Goal: Transaction & Acquisition: Purchase product/service

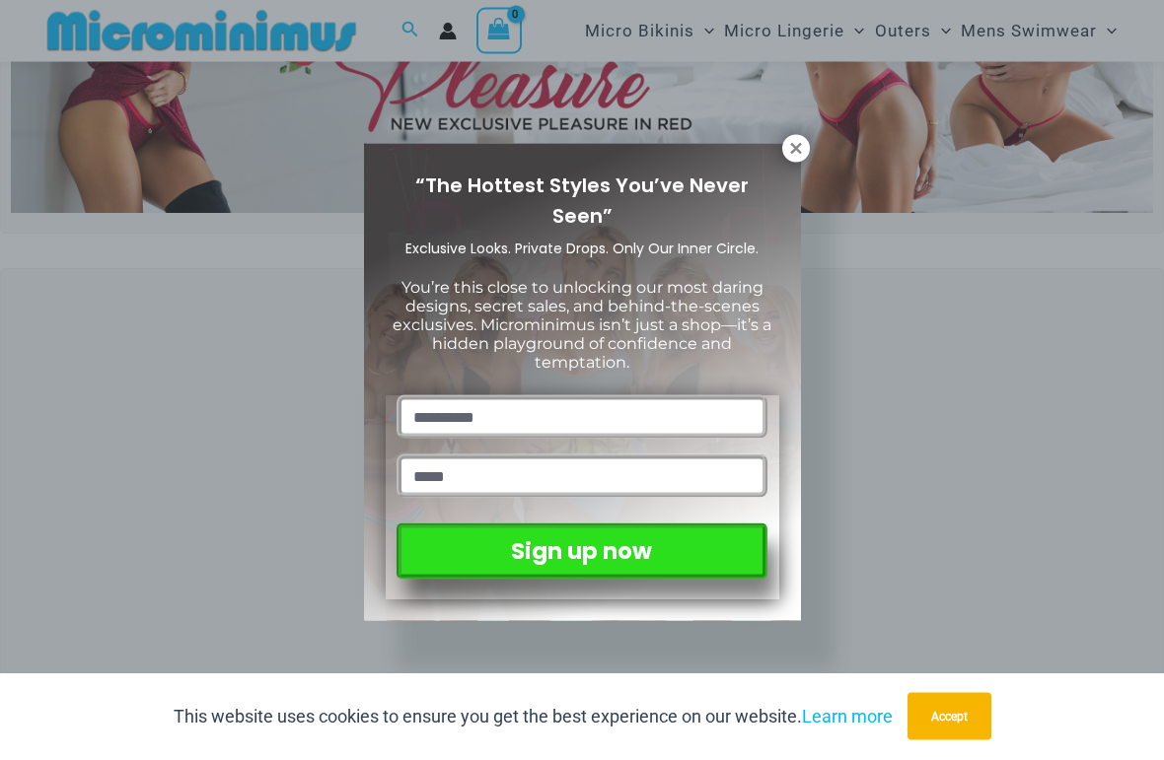
scroll to position [288, 0]
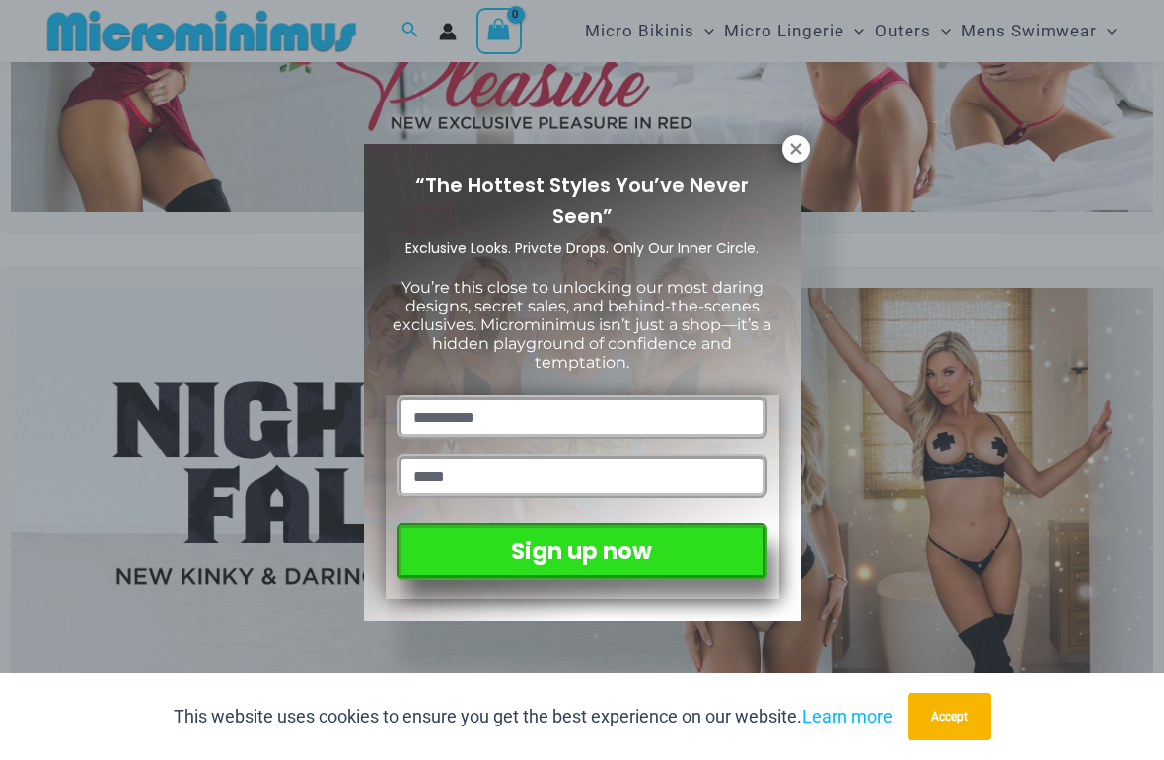
click at [792, 150] on icon at bounding box center [796, 149] width 18 height 18
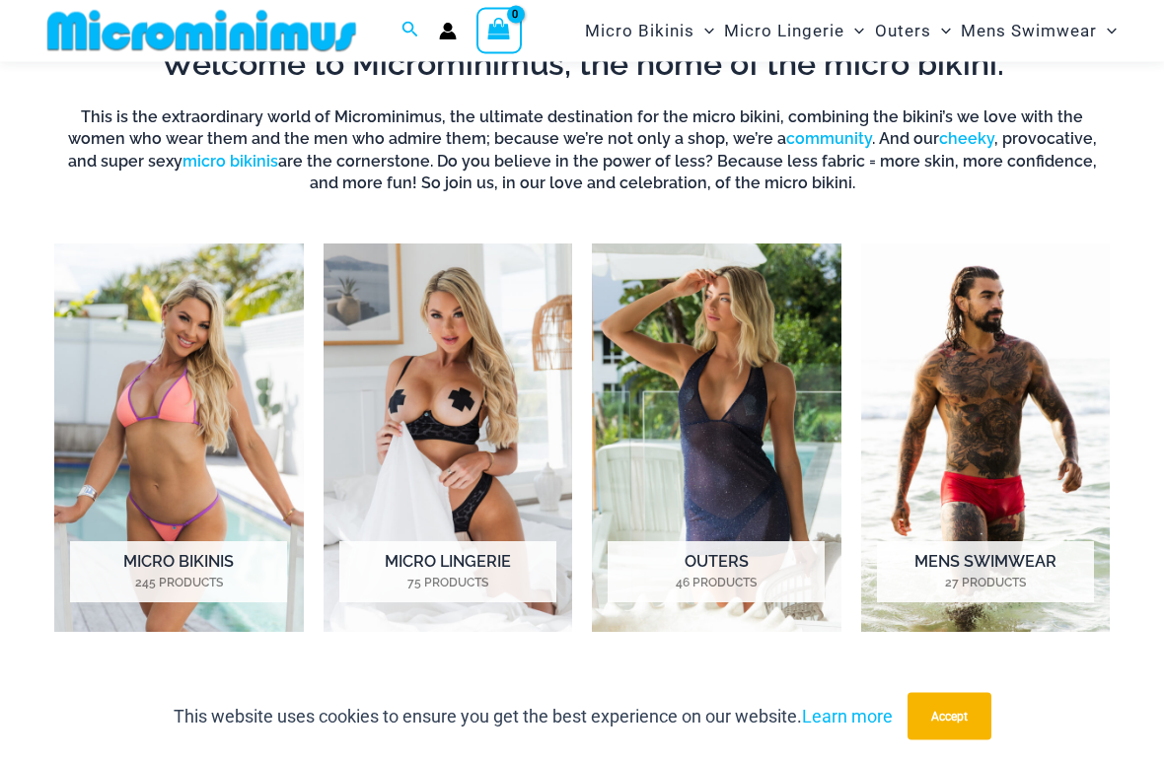
scroll to position [1100, 0]
click at [139, 448] on img "Visit product category Micro Bikinis" at bounding box center [179, 438] width 250 height 388
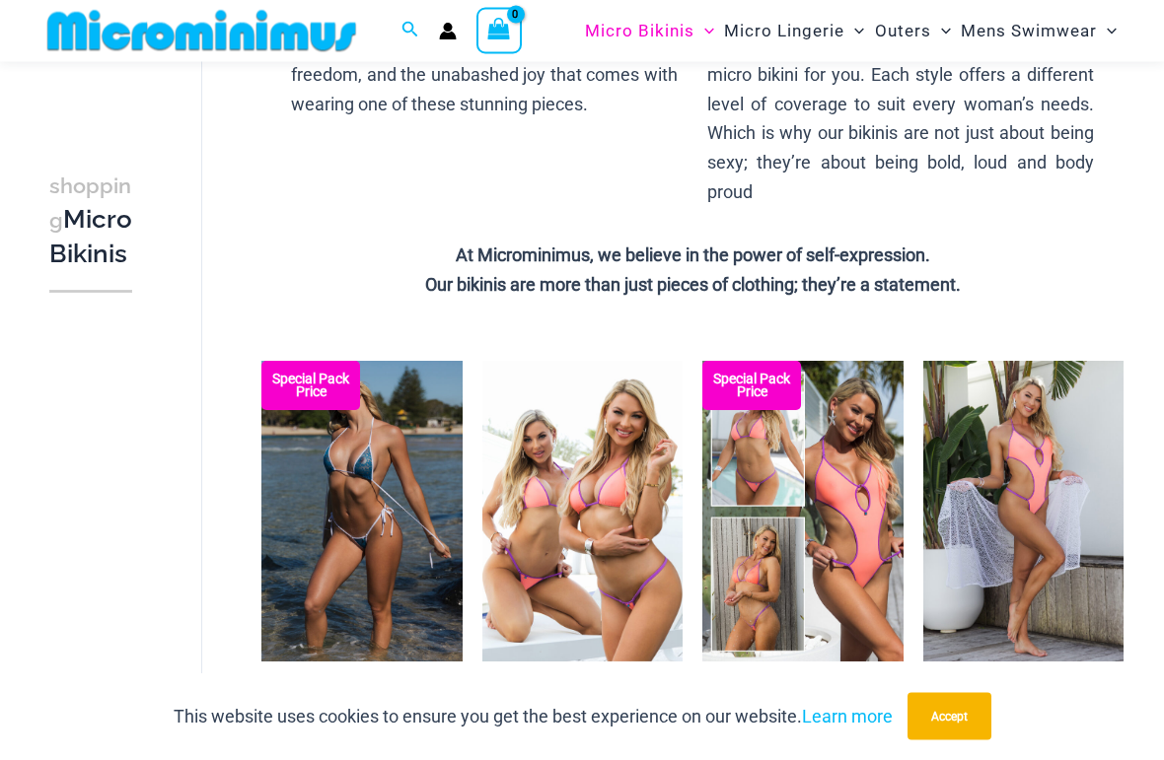
scroll to position [434, 0]
click at [947, 719] on button "Accept" at bounding box center [949, 716] width 84 height 47
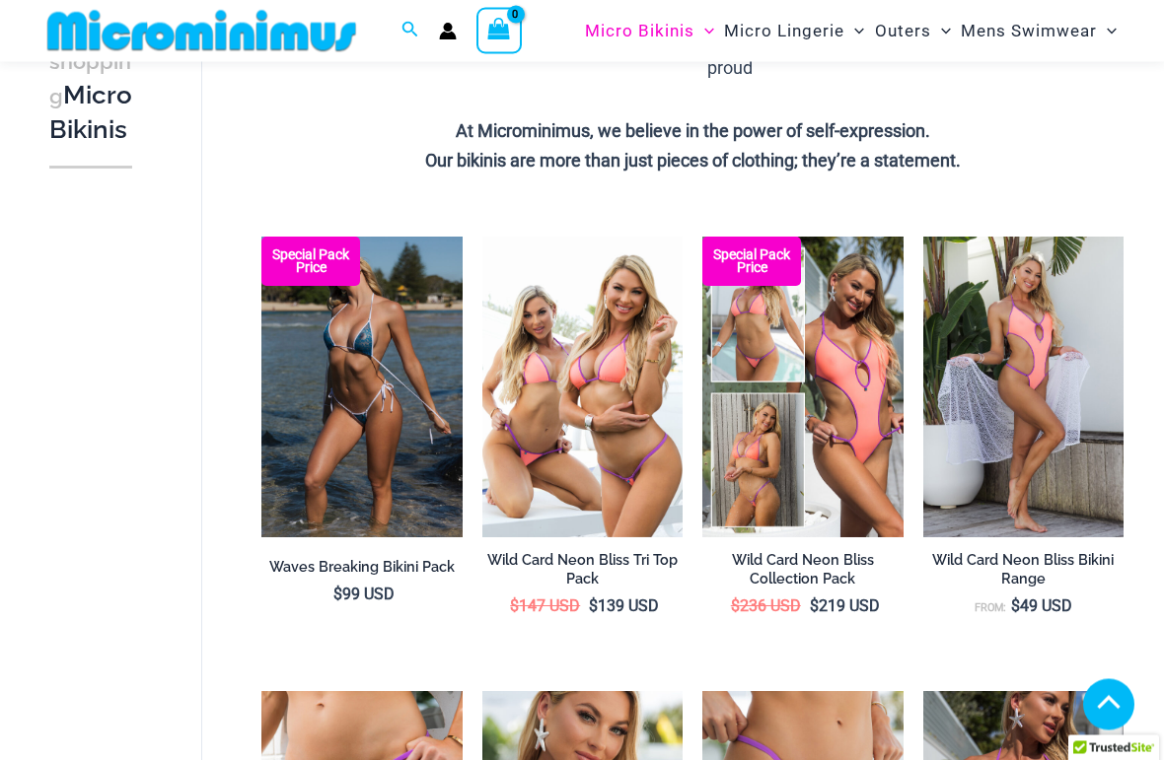
scroll to position [558, 0]
click at [261, 237] on img at bounding box center [261, 237] width 0 height 0
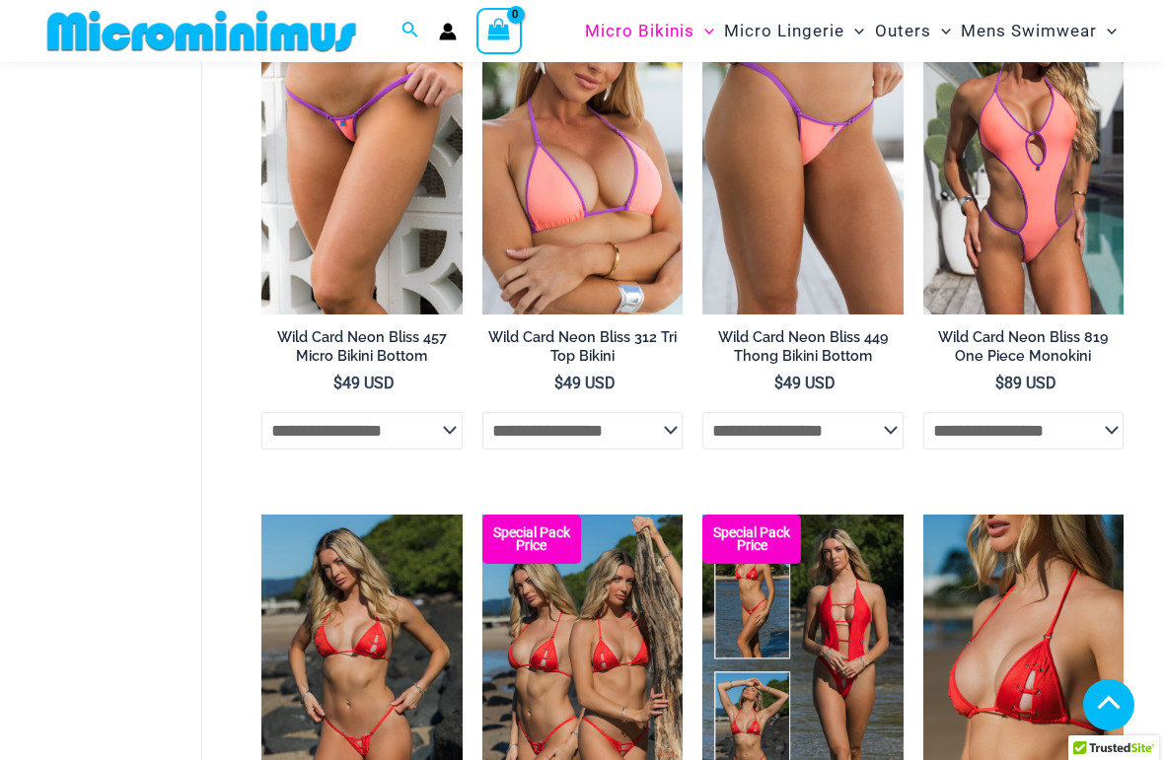
scroll to position [1330, 0]
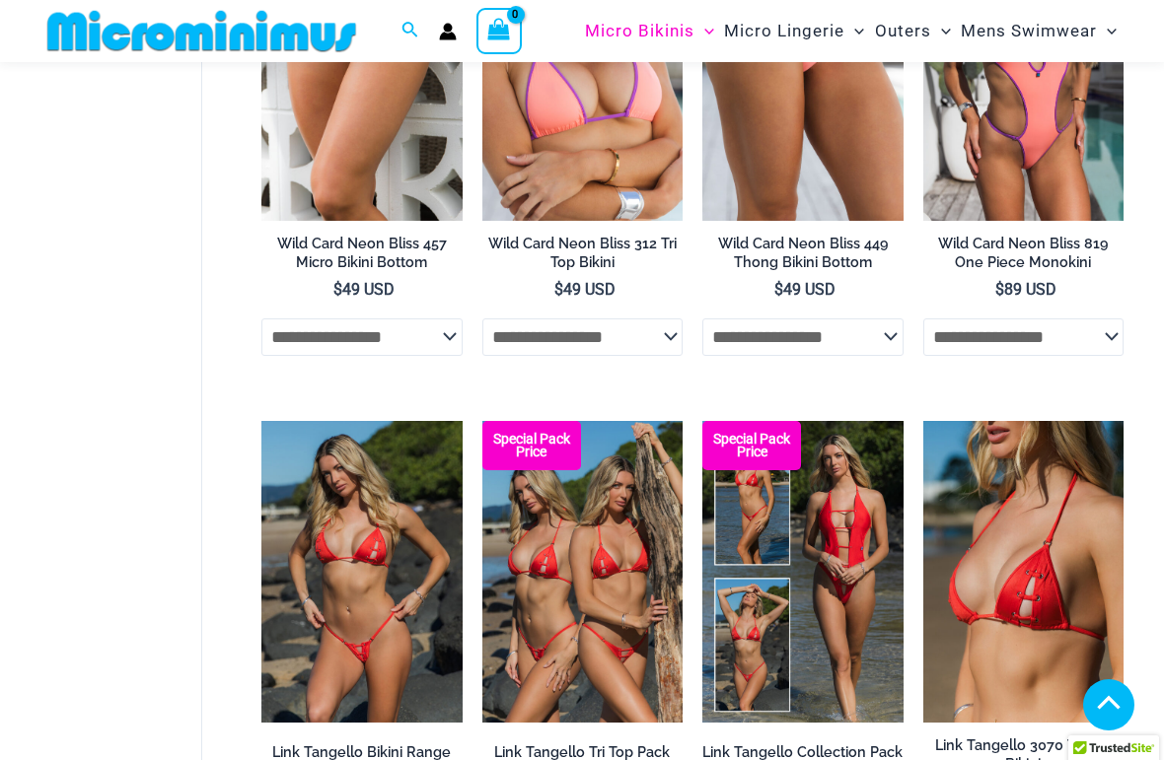
click at [923, 421] on img at bounding box center [923, 421] width 0 height 0
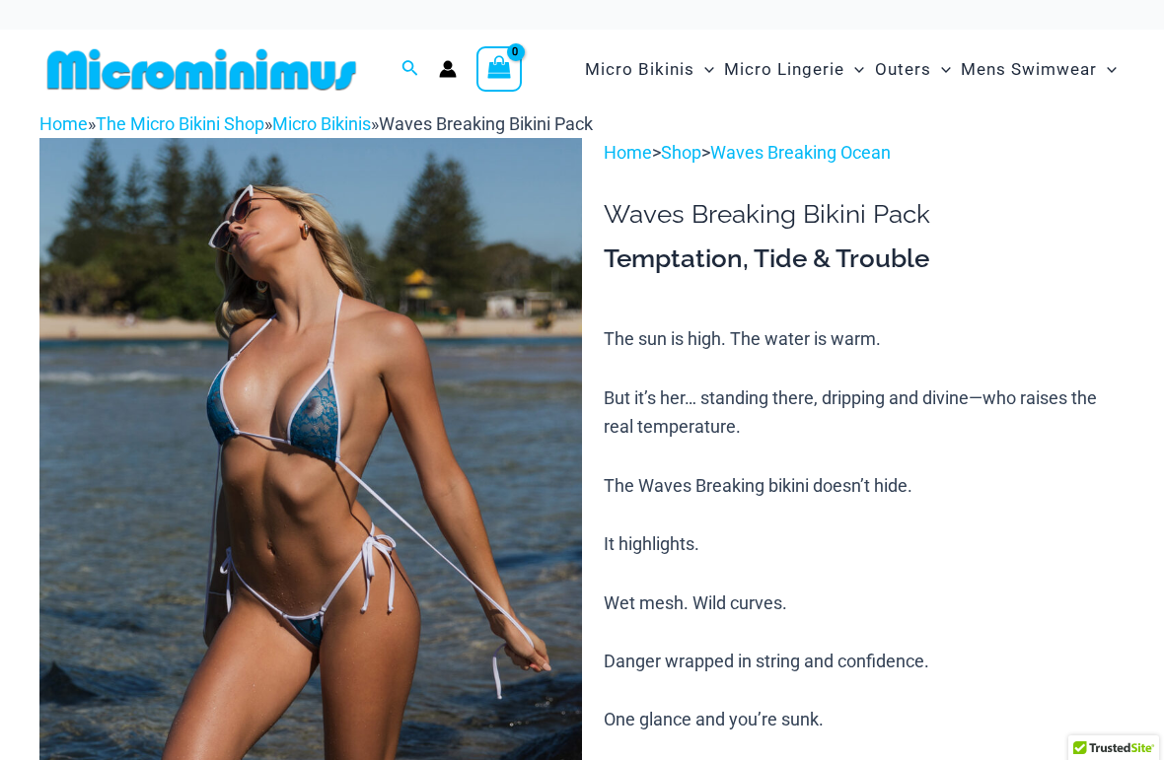
click at [371, 390] on img at bounding box center [310, 545] width 542 height 814
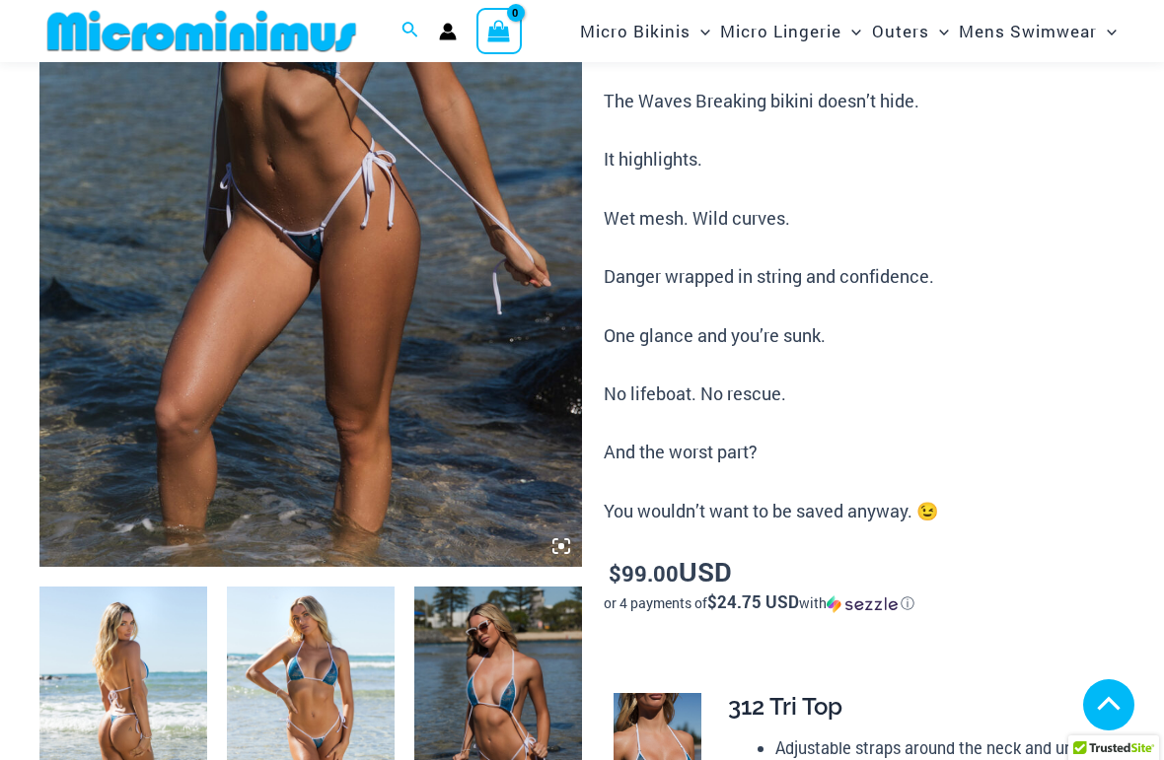
scroll to position [492, 0]
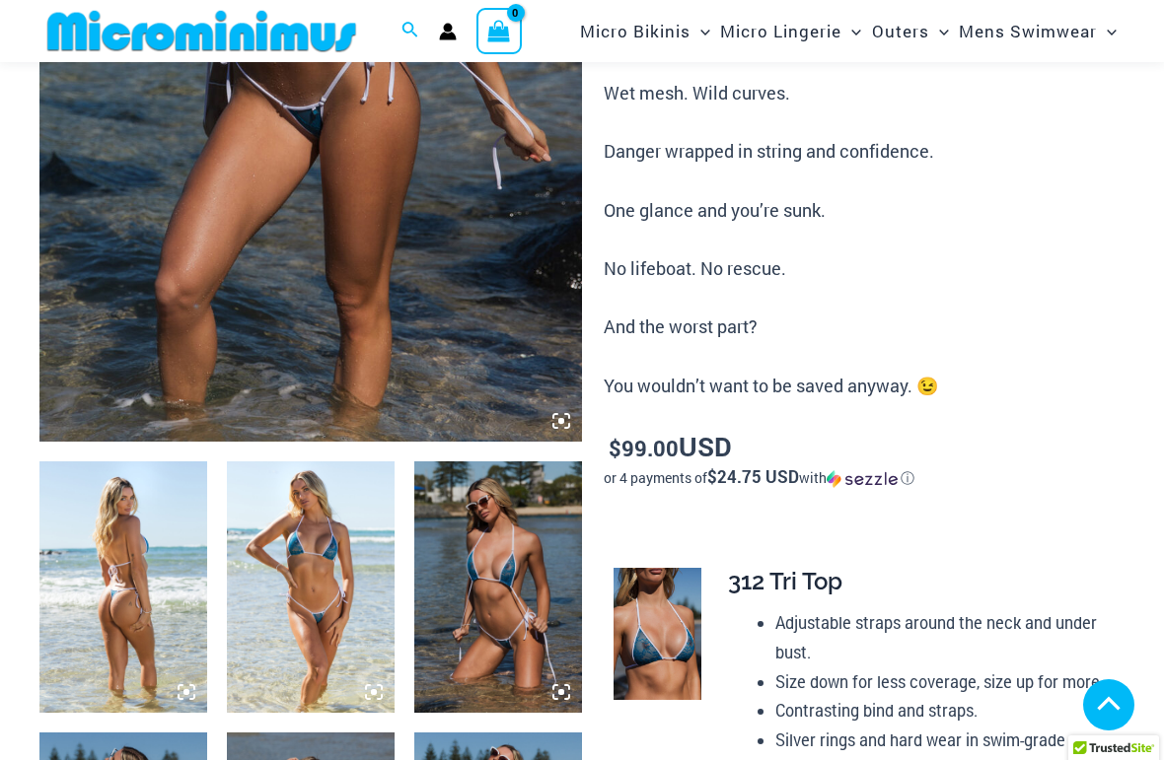
click at [511, 544] on img at bounding box center [498, 588] width 168 height 252
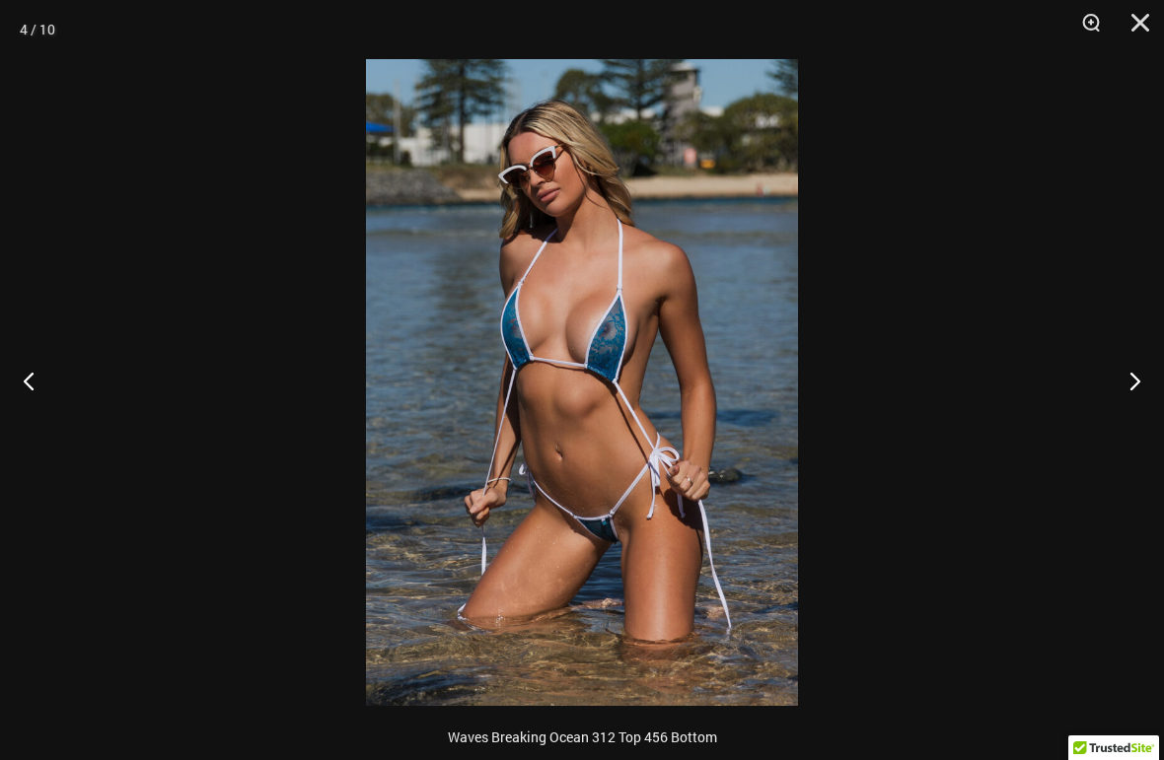
click at [1118, 374] on button "Next" at bounding box center [1127, 380] width 74 height 99
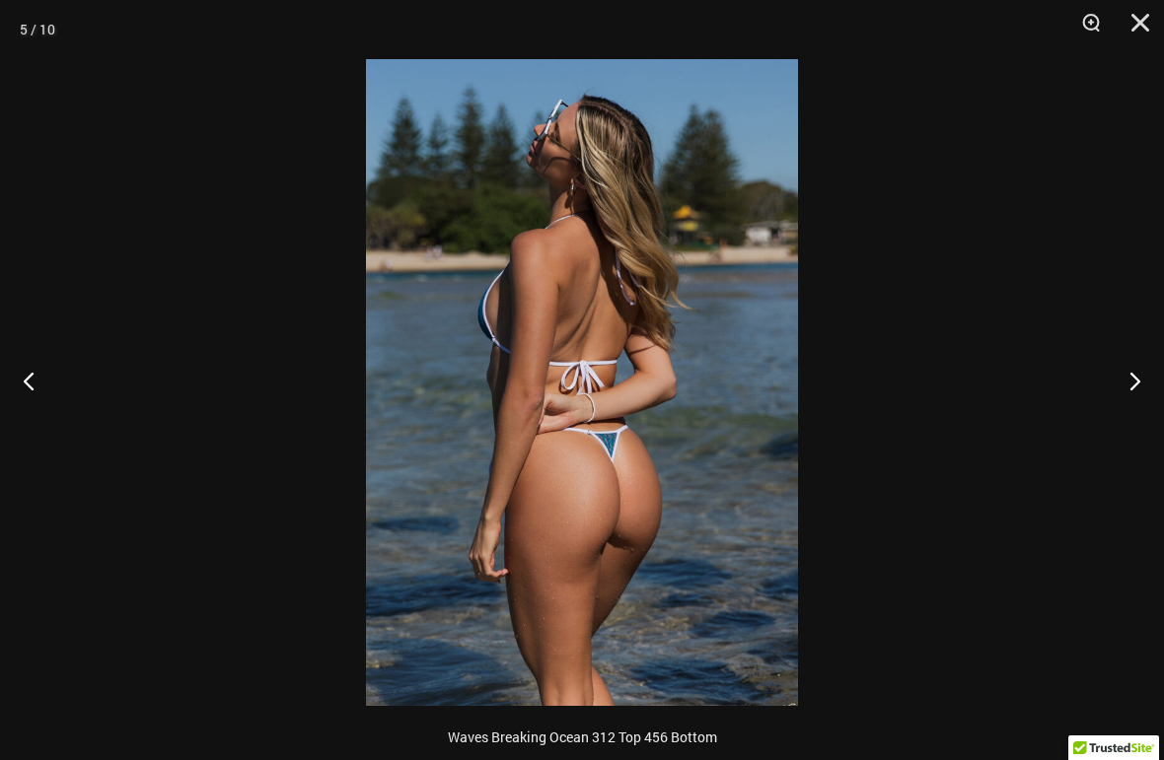
click at [1111, 373] on button "Next" at bounding box center [1127, 380] width 74 height 99
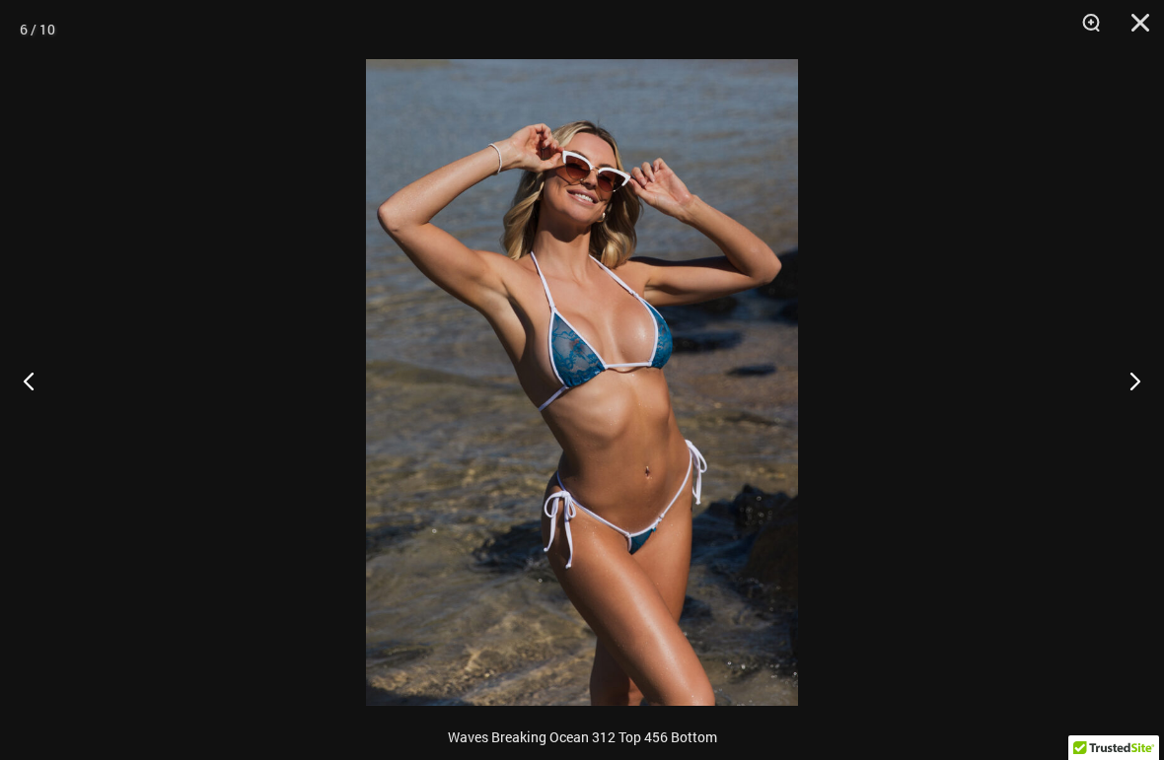
click at [1113, 377] on button "Next" at bounding box center [1127, 380] width 74 height 99
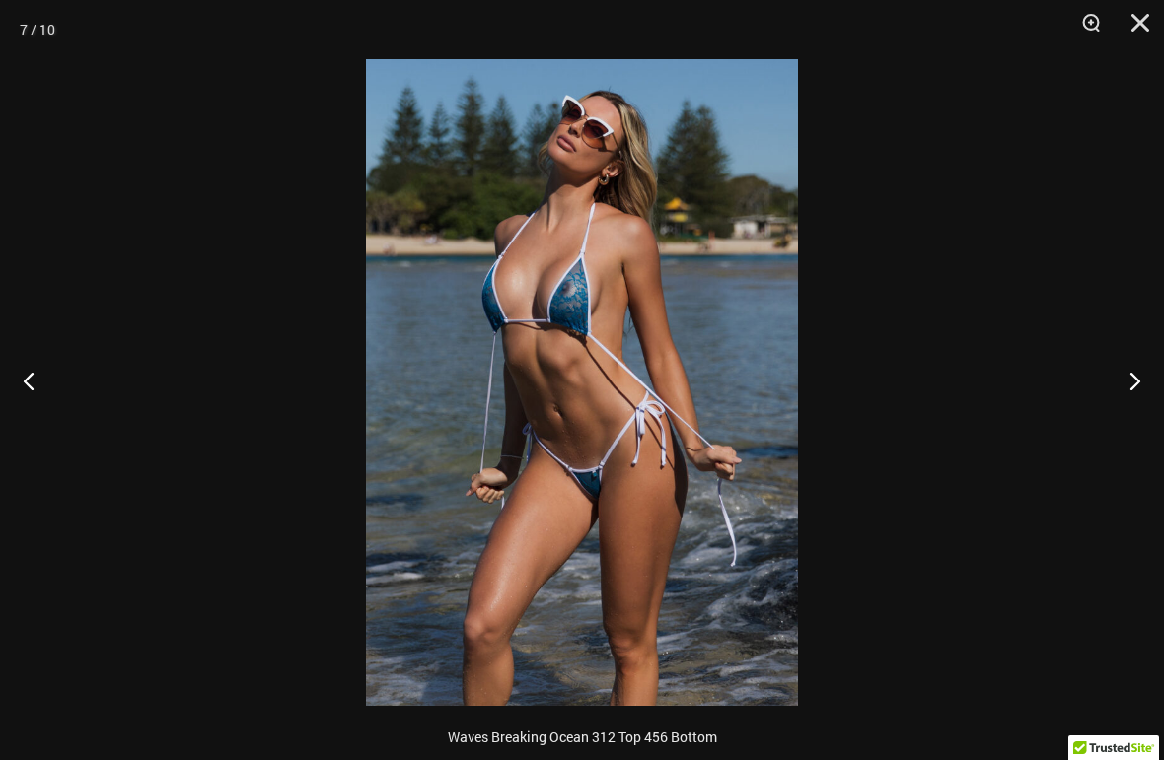
click at [1111, 379] on button "Next" at bounding box center [1127, 380] width 74 height 99
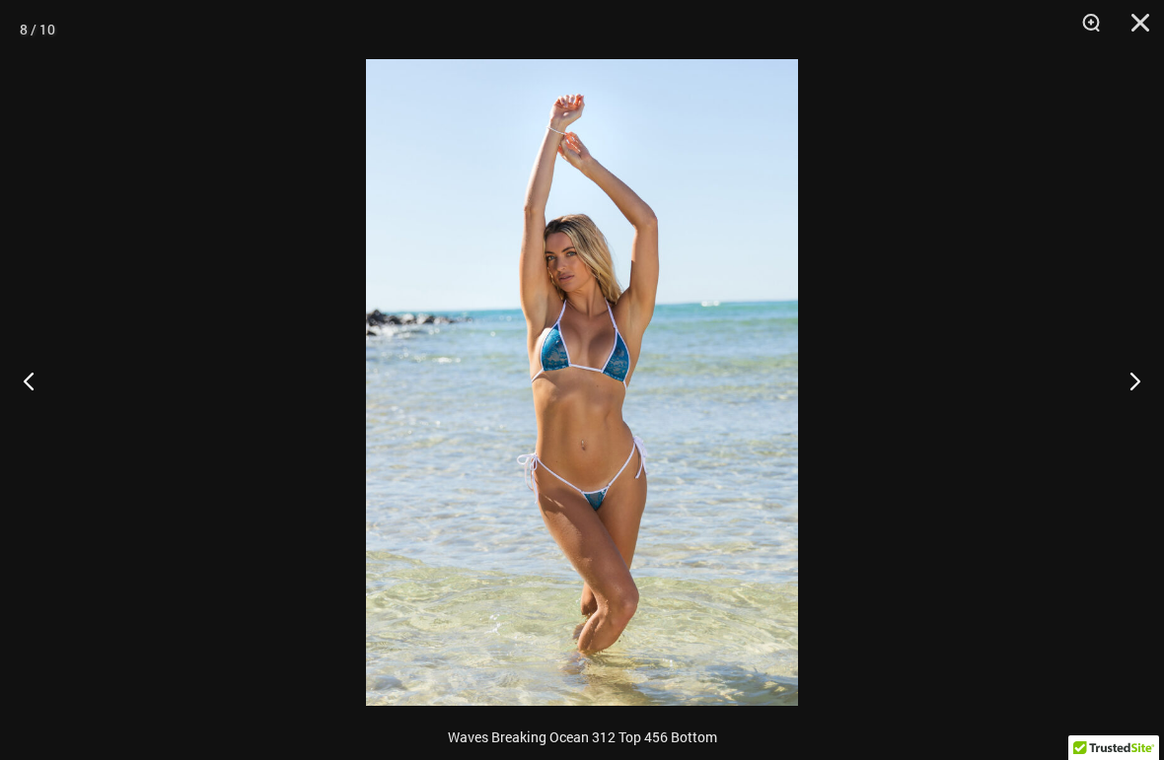
click at [1114, 375] on button "Next" at bounding box center [1127, 380] width 74 height 99
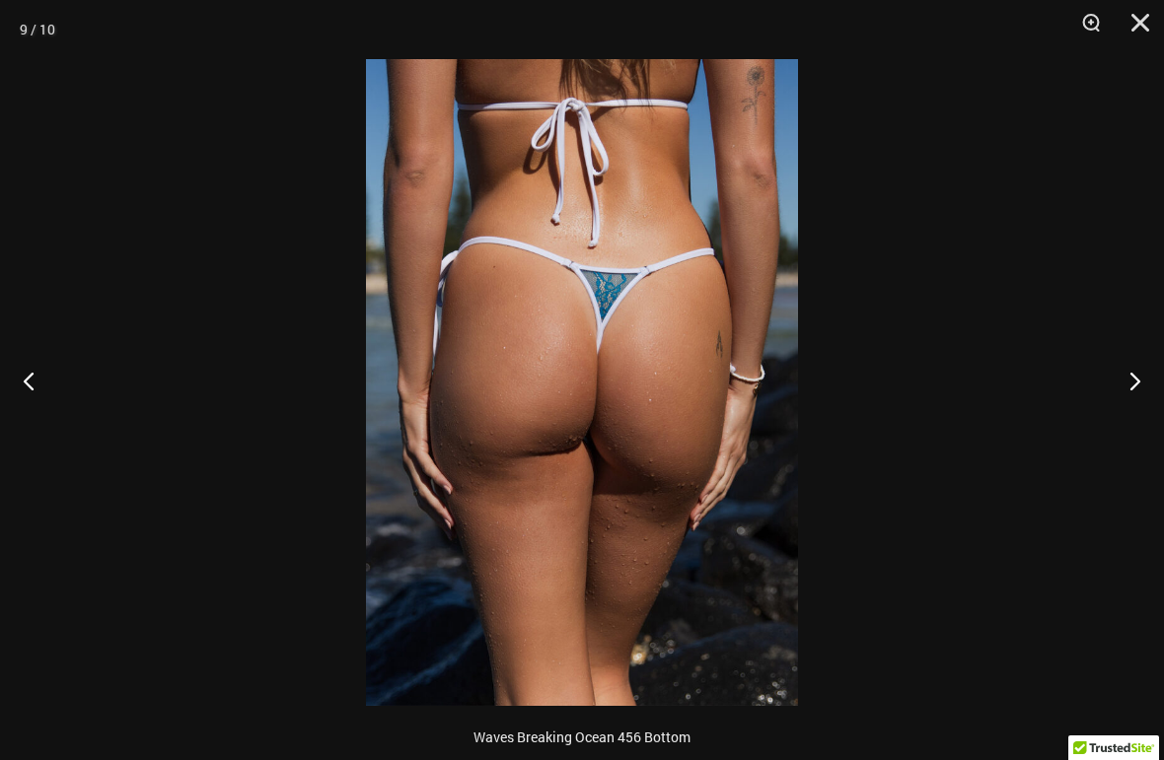
click at [1110, 373] on button "Next" at bounding box center [1127, 380] width 74 height 99
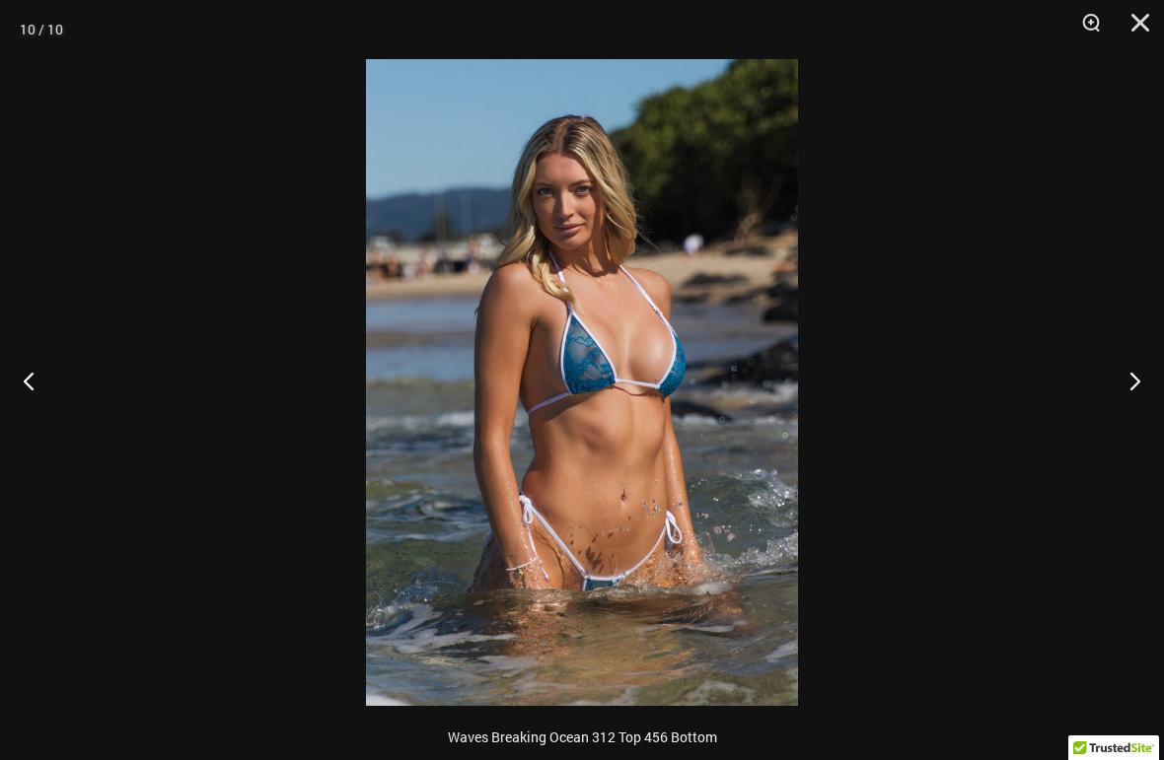
click at [1109, 381] on button "Next" at bounding box center [1127, 380] width 74 height 99
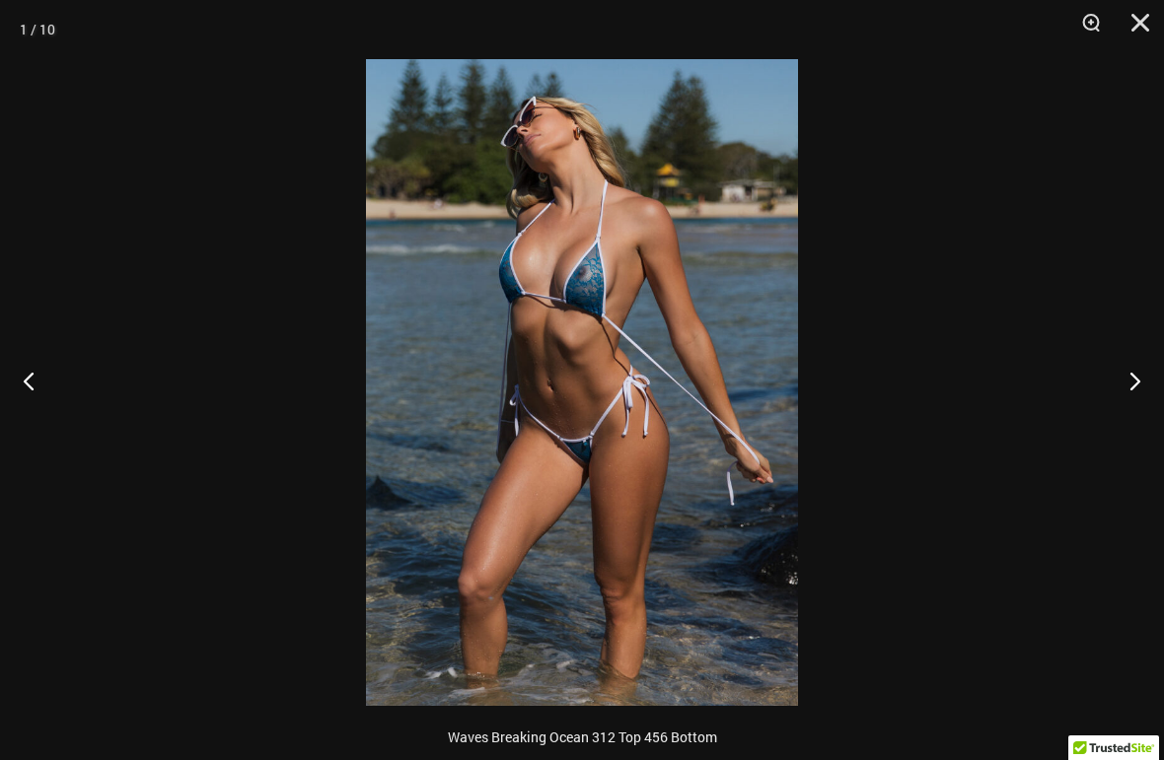
click at [1110, 384] on button "Next" at bounding box center [1127, 380] width 74 height 99
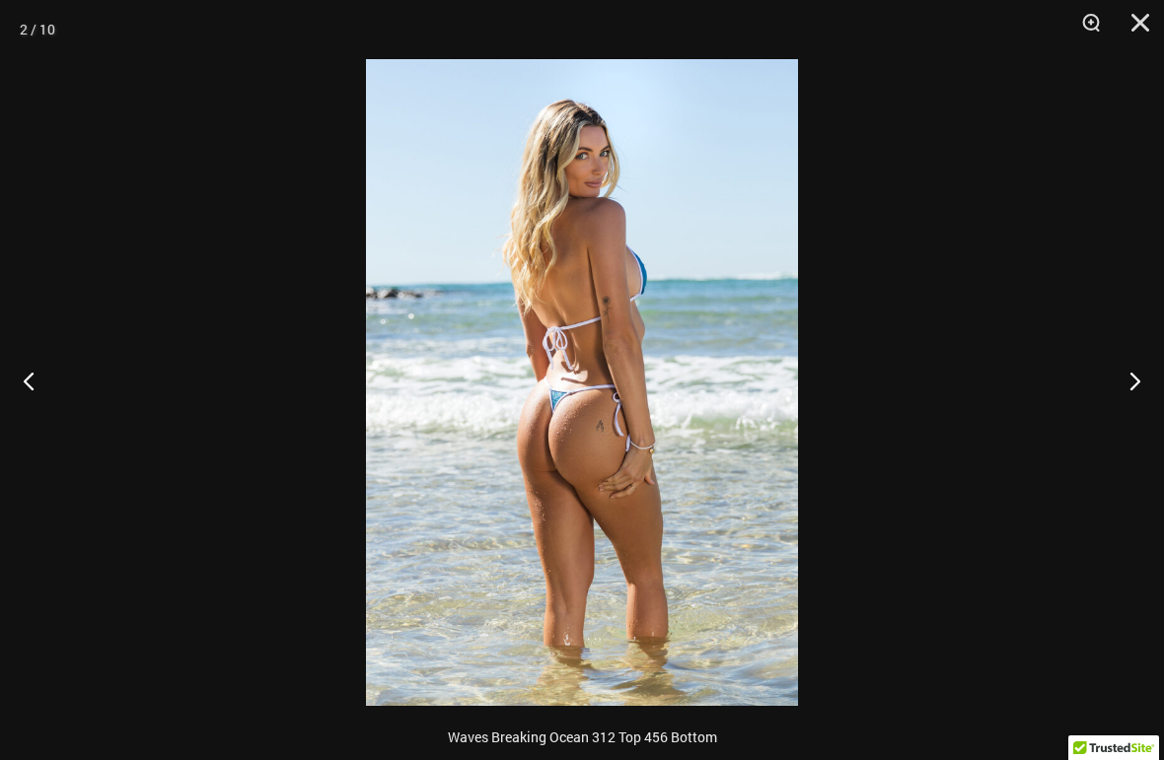
click at [1109, 383] on button "Next" at bounding box center [1127, 380] width 74 height 99
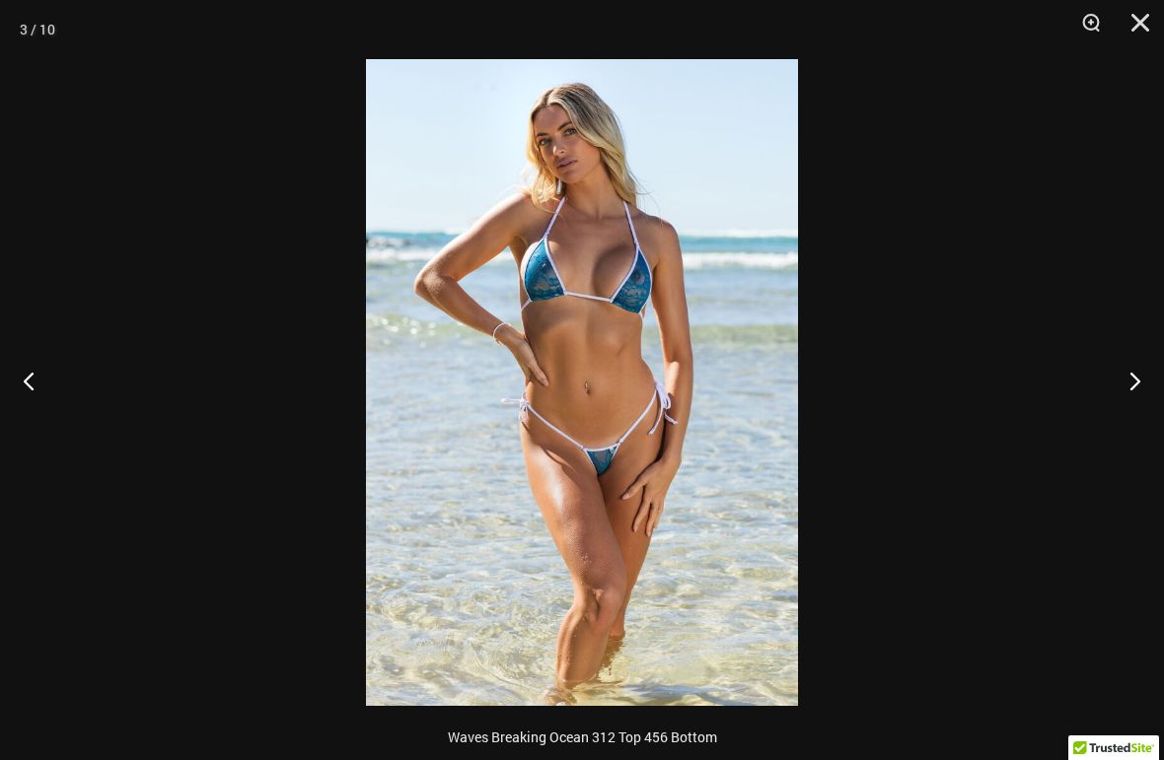
click at [1112, 381] on button "Next" at bounding box center [1127, 380] width 74 height 99
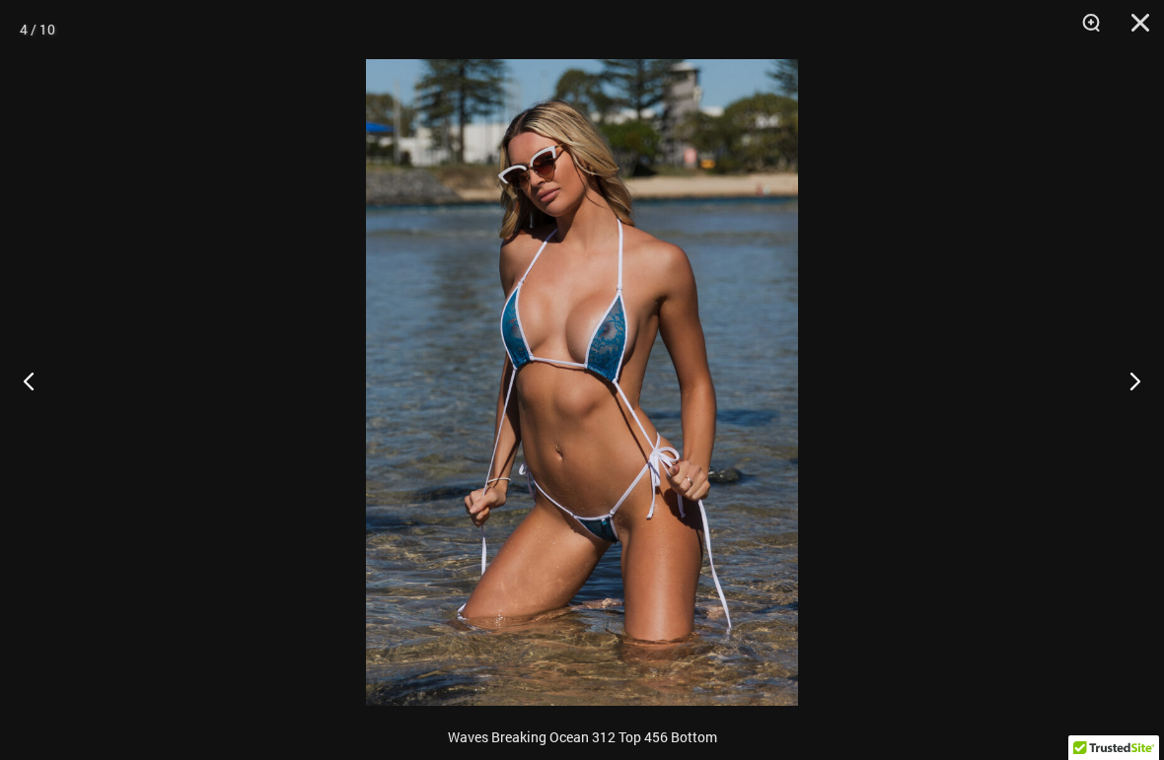
click at [1129, 31] on button "Close" at bounding box center [1133, 29] width 49 height 59
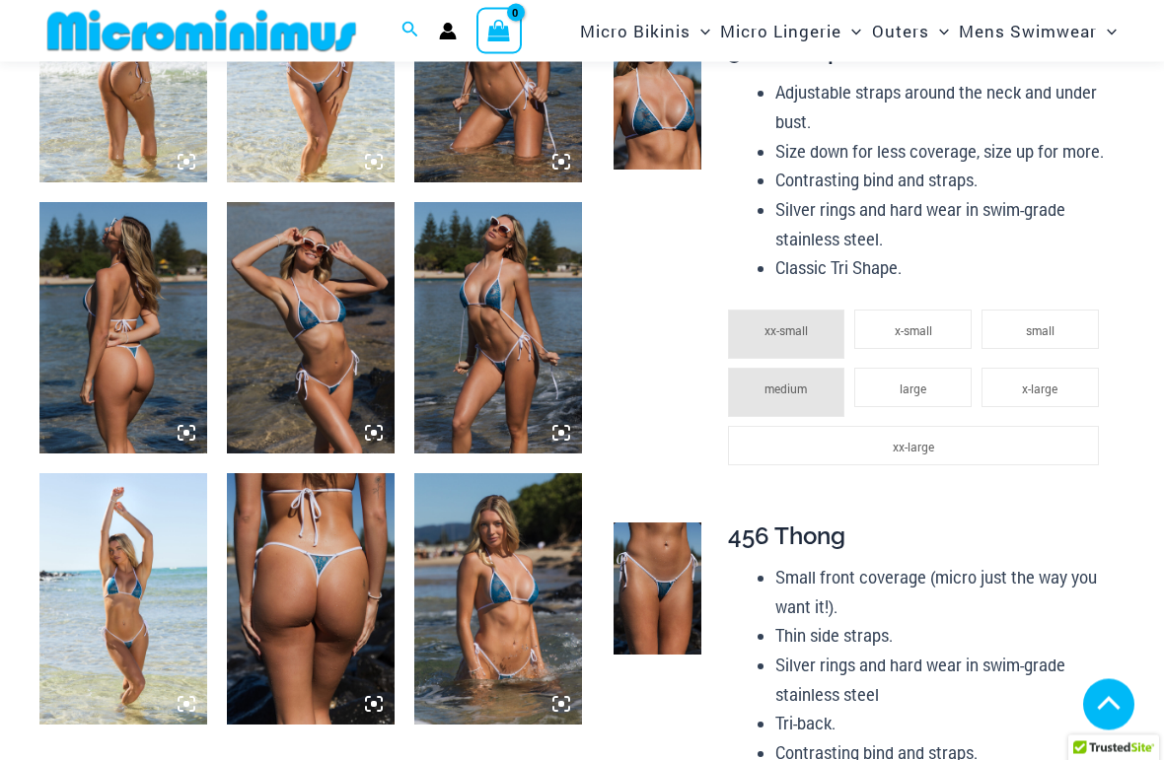
scroll to position [1023, 0]
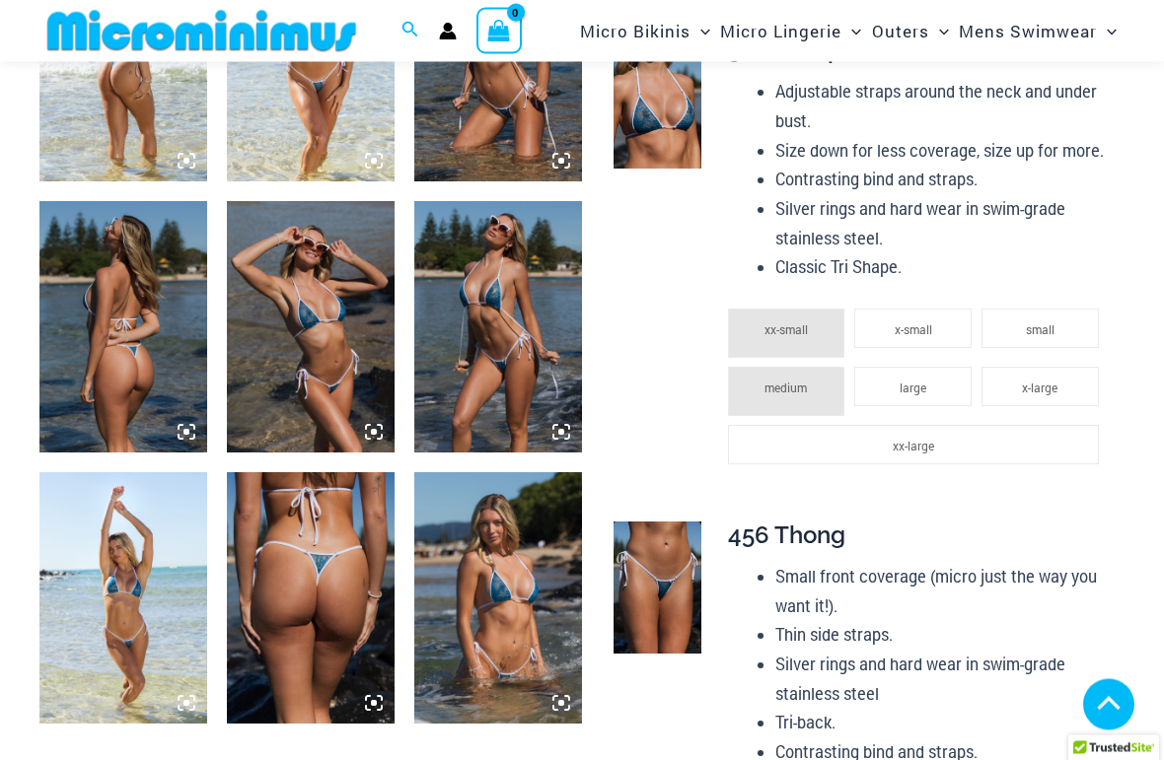
click at [500, 585] on img at bounding box center [498, 599] width 168 height 252
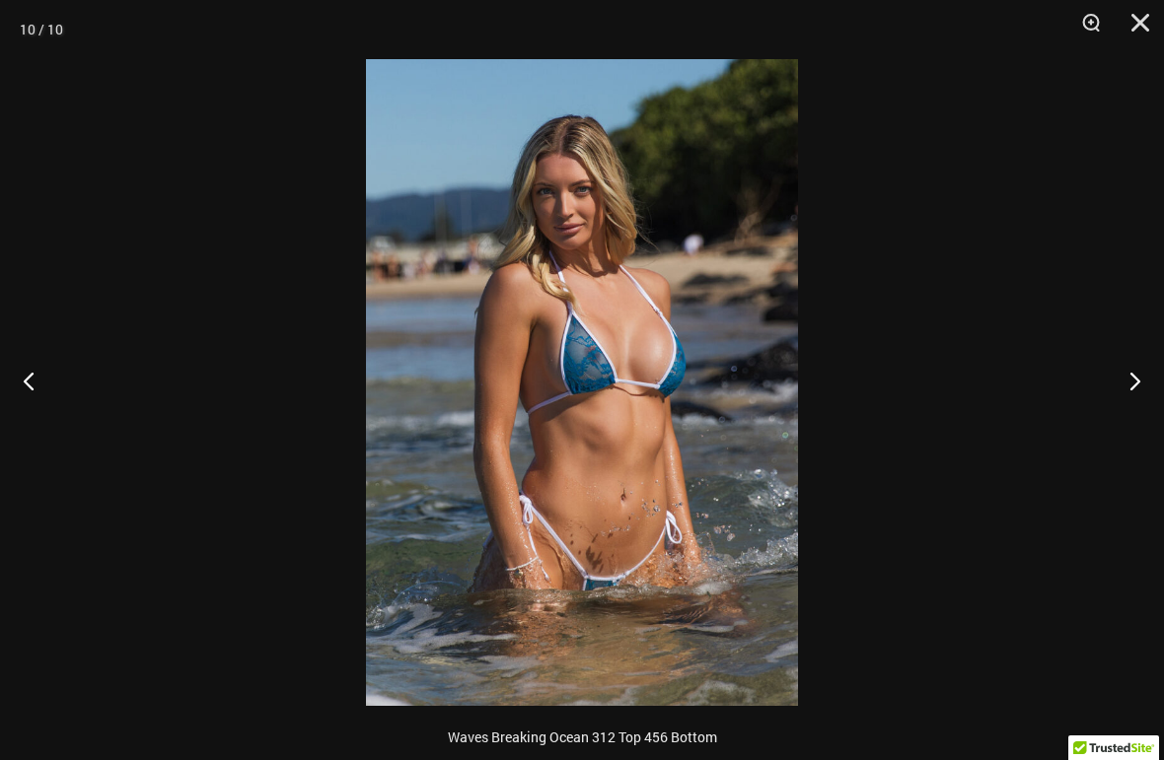
click at [1090, 367] on button "Next" at bounding box center [1127, 380] width 74 height 99
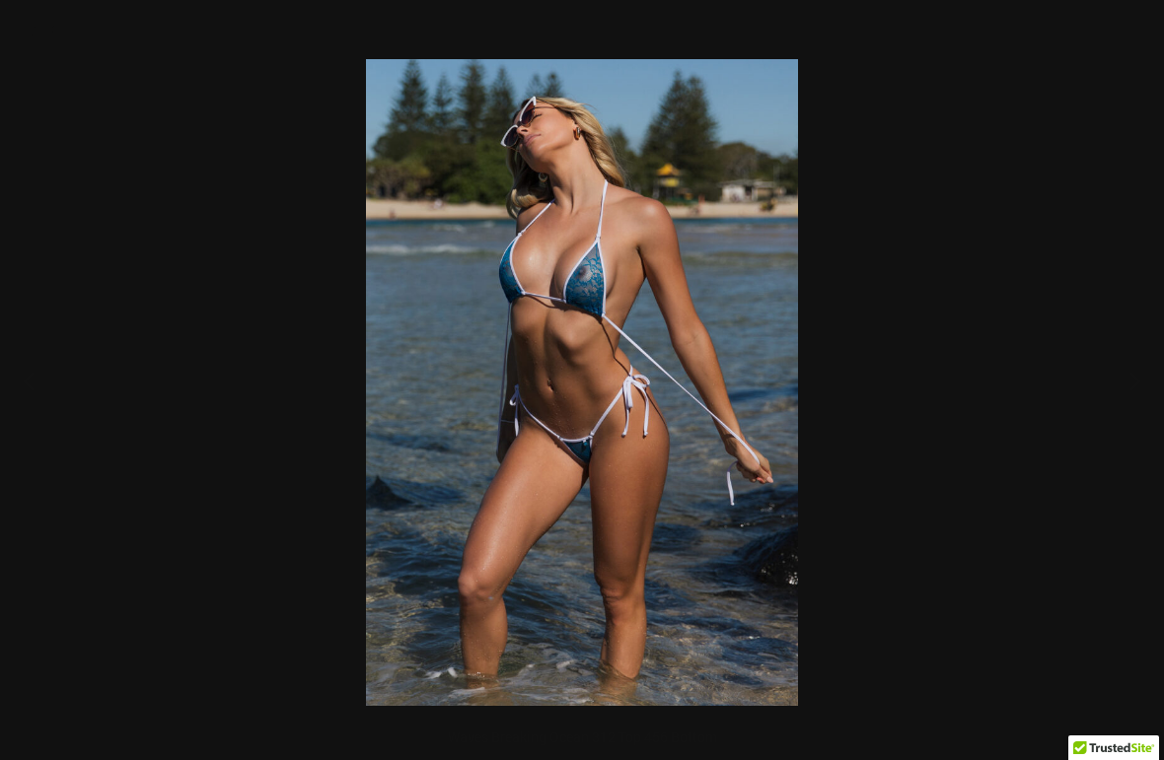
click at [1082, 358] on div at bounding box center [582, 380] width 1164 height 760
click at [1123, 382] on button "Next" at bounding box center [1127, 380] width 74 height 99
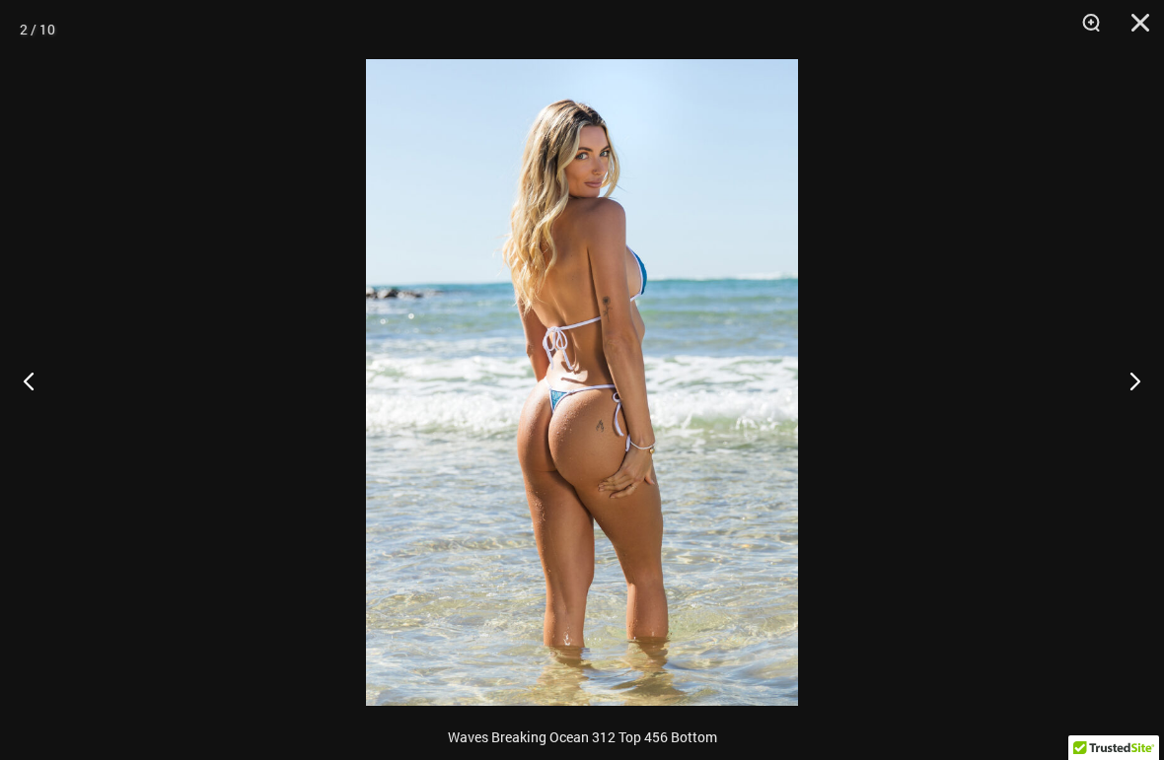
click at [1120, 386] on button "Next" at bounding box center [1127, 380] width 74 height 99
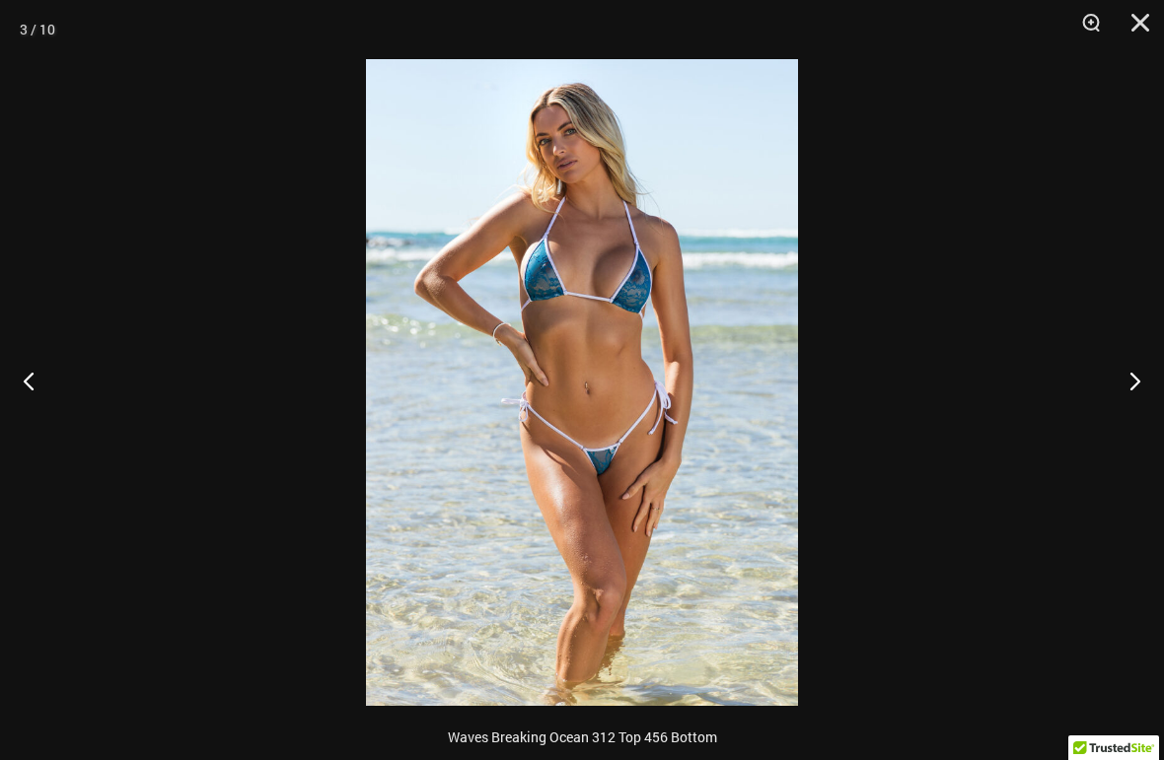
click at [1113, 390] on button "Next" at bounding box center [1127, 380] width 74 height 99
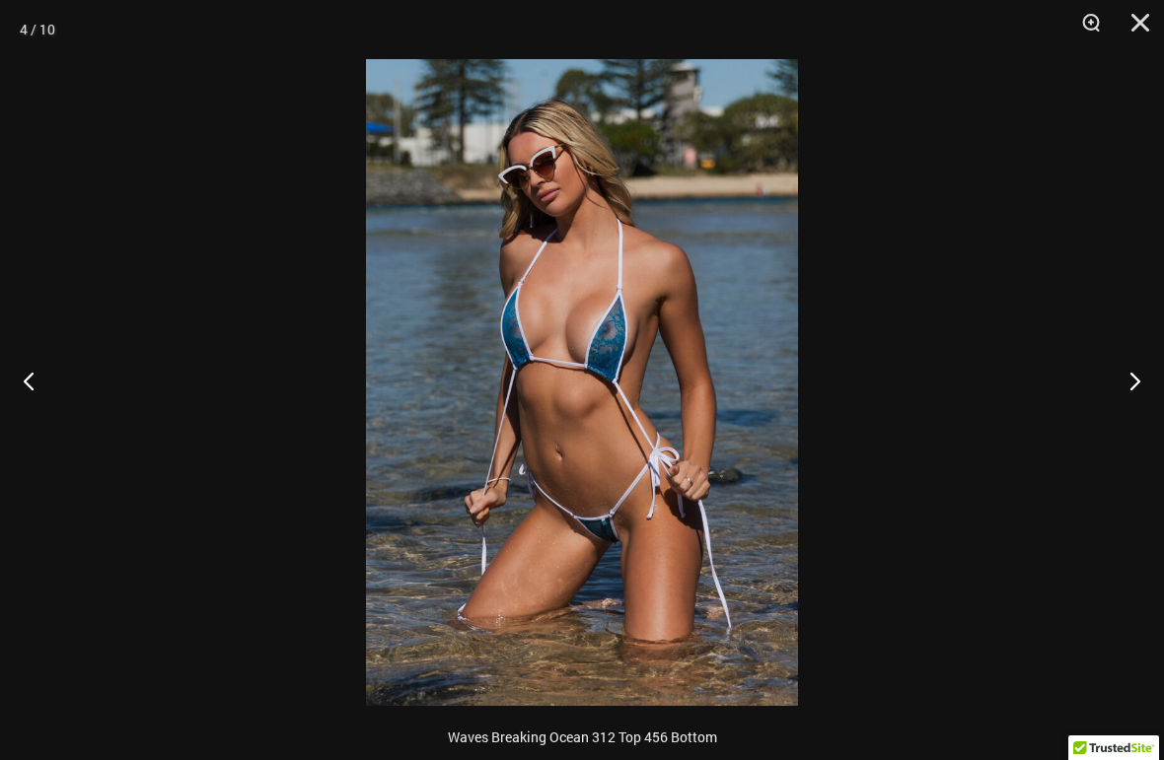
click at [1124, 35] on button "Close" at bounding box center [1133, 29] width 49 height 59
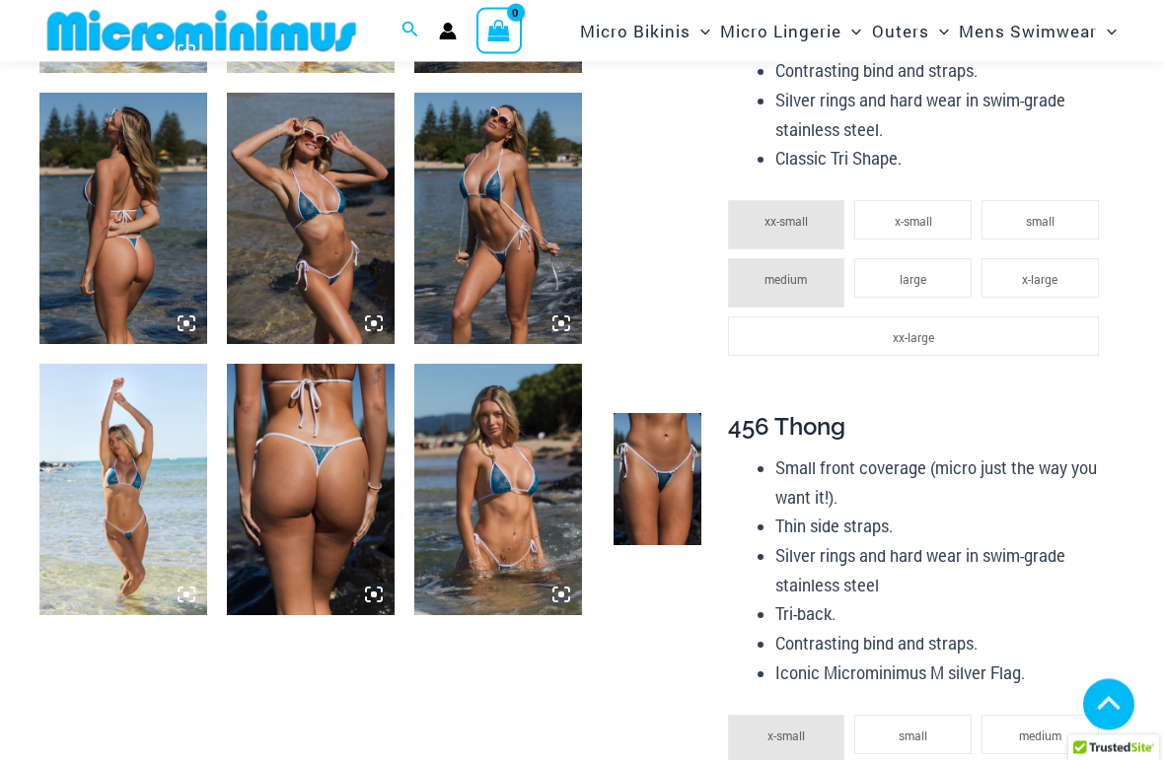
scroll to position [1103, 0]
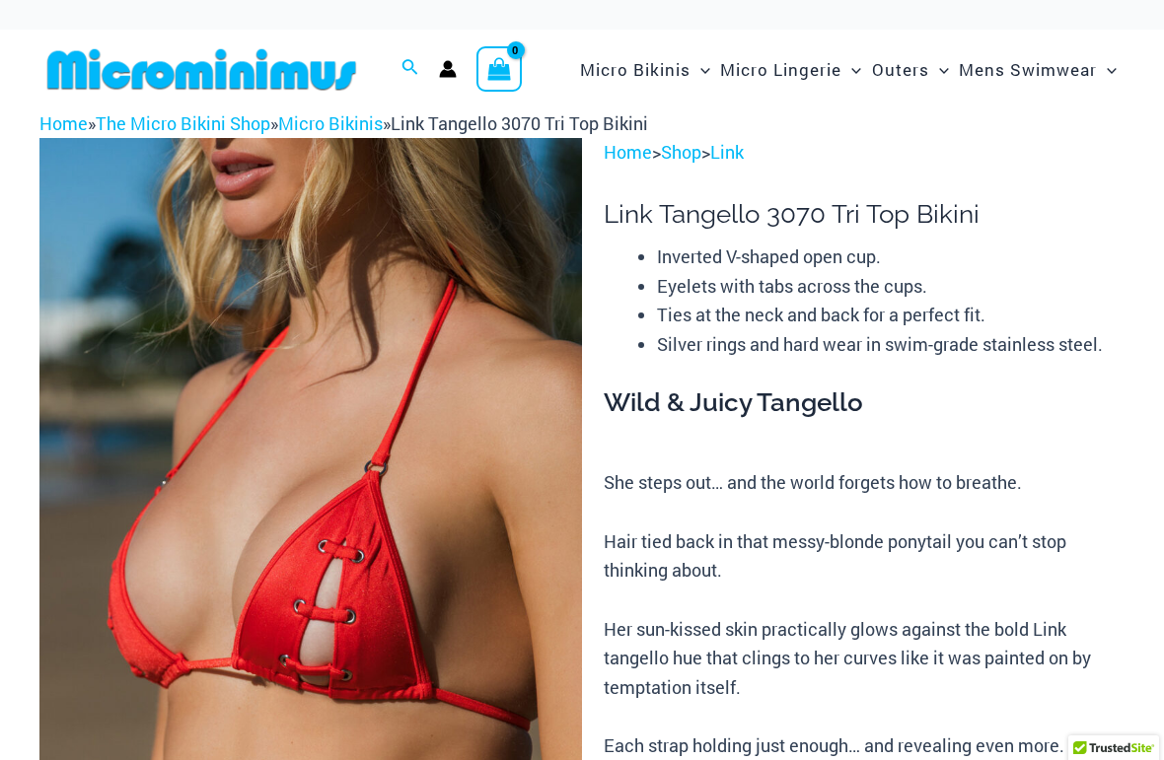
click at [469, 512] on img at bounding box center [310, 545] width 542 height 814
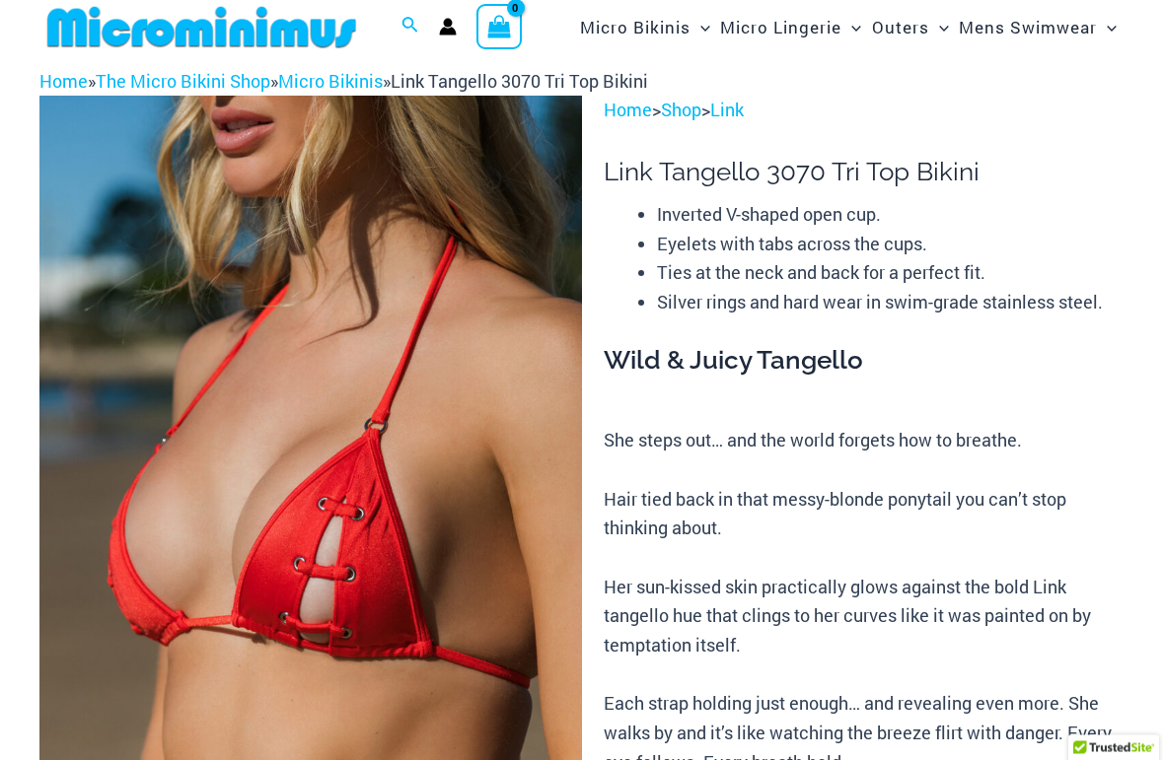
scroll to position [43, 0]
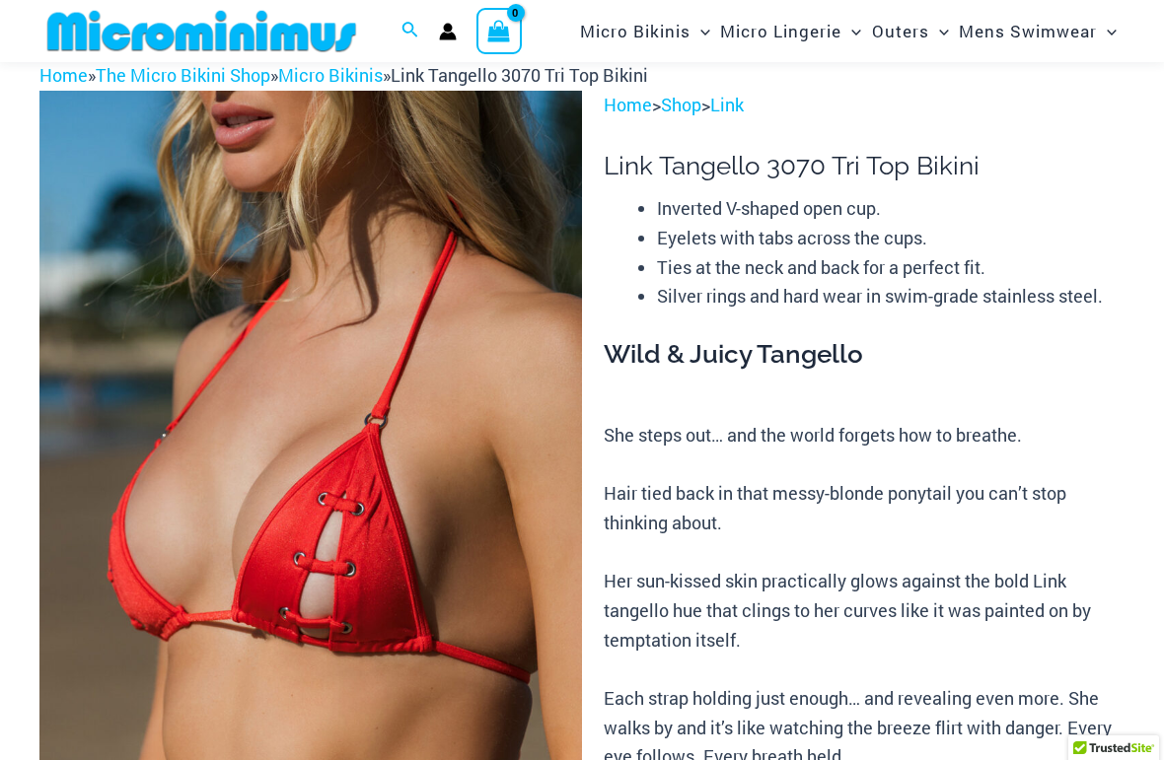
click at [407, 553] on img at bounding box center [310, 498] width 542 height 814
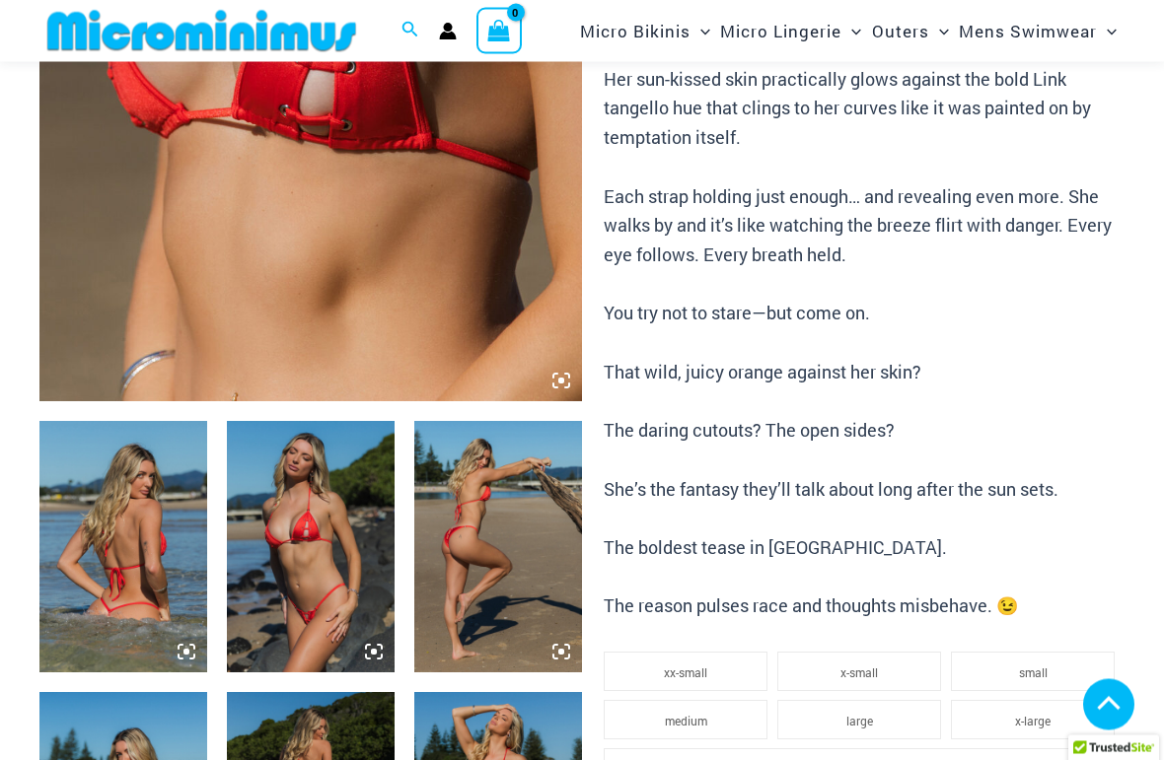
scroll to position [539, 0]
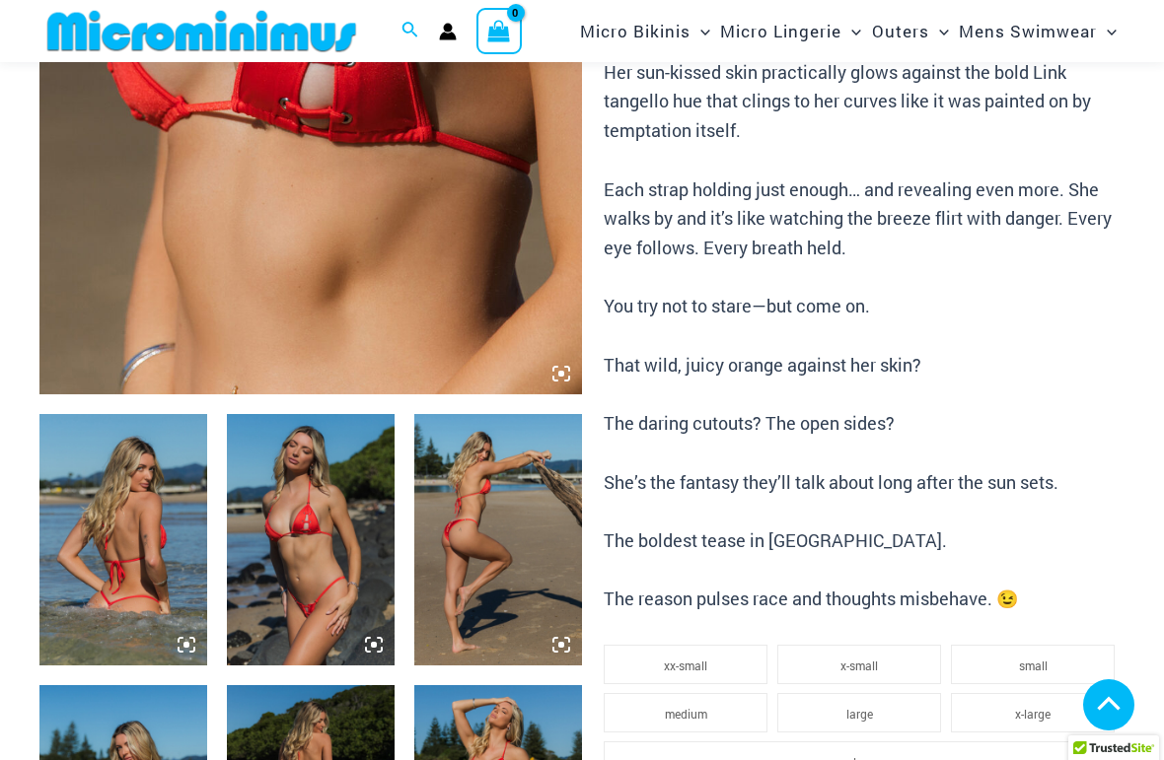
click at [124, 522] on img at bounding box center [123, 540] width 168 height 252
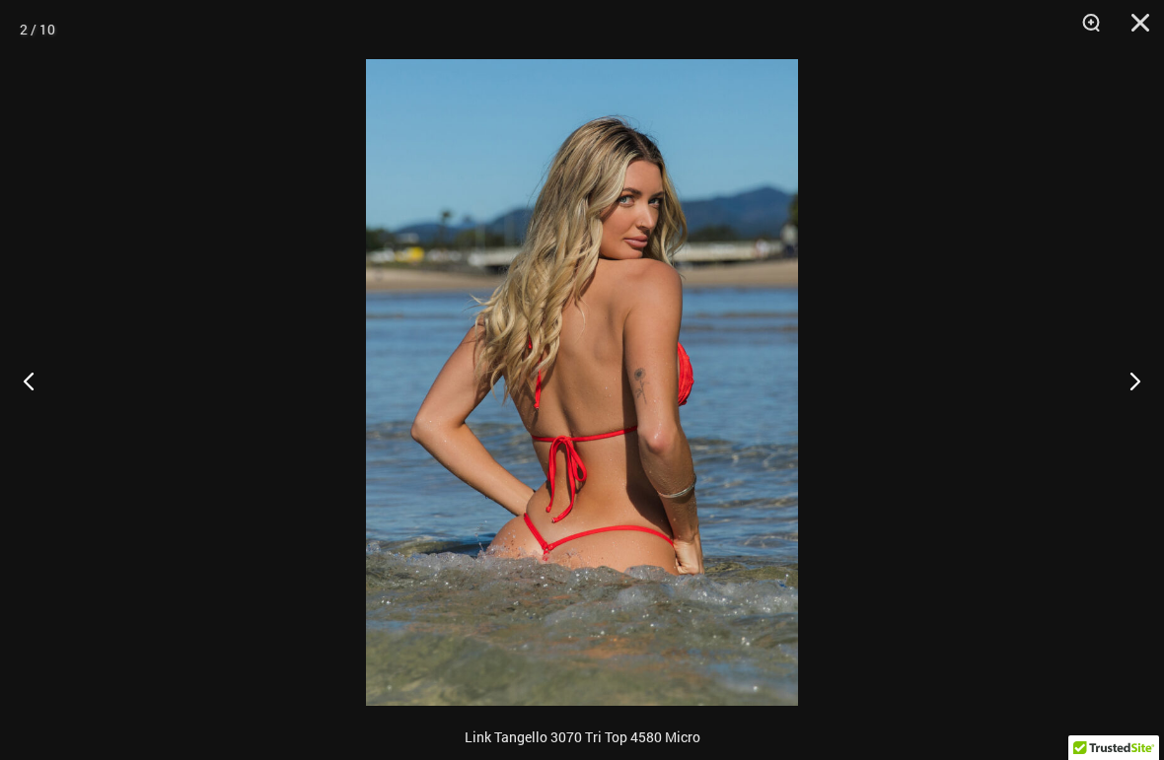
click at [1142, 383] on button "Next" at bounding box center [1127, 380] width 74 height 99
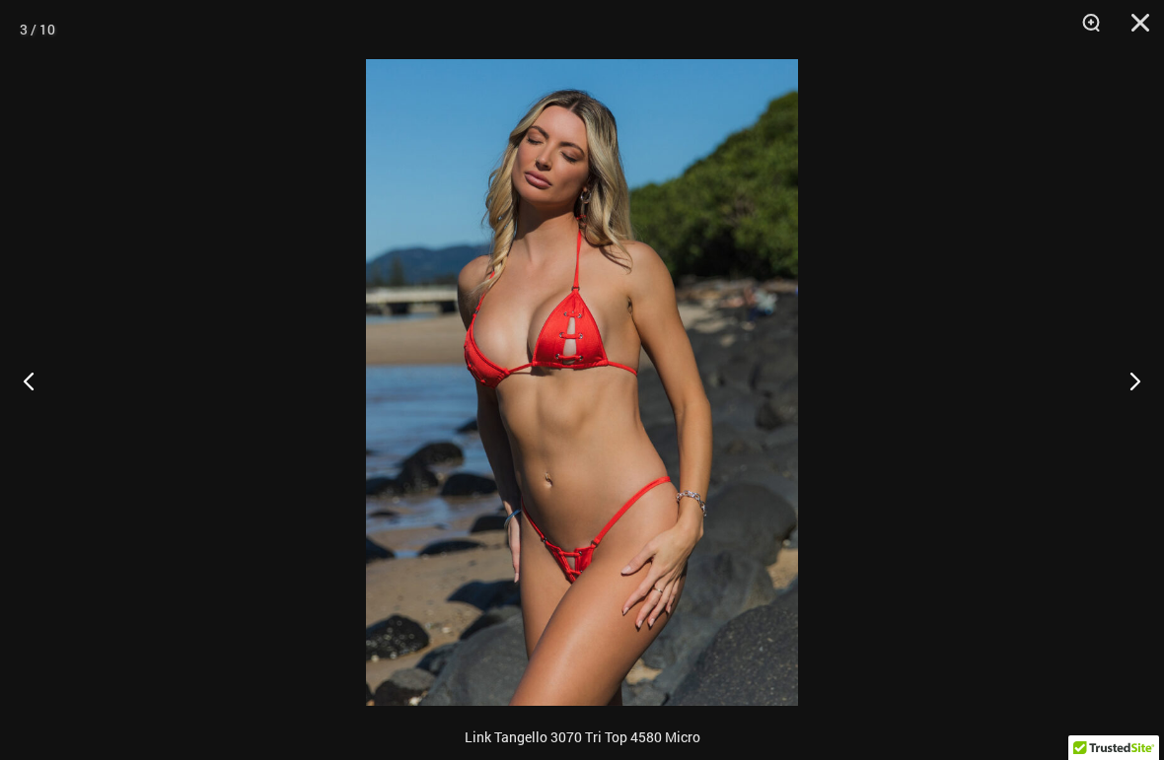
click at [1136, 387] on button "Next" at bounding box center [1127, 380] width 74 height 99
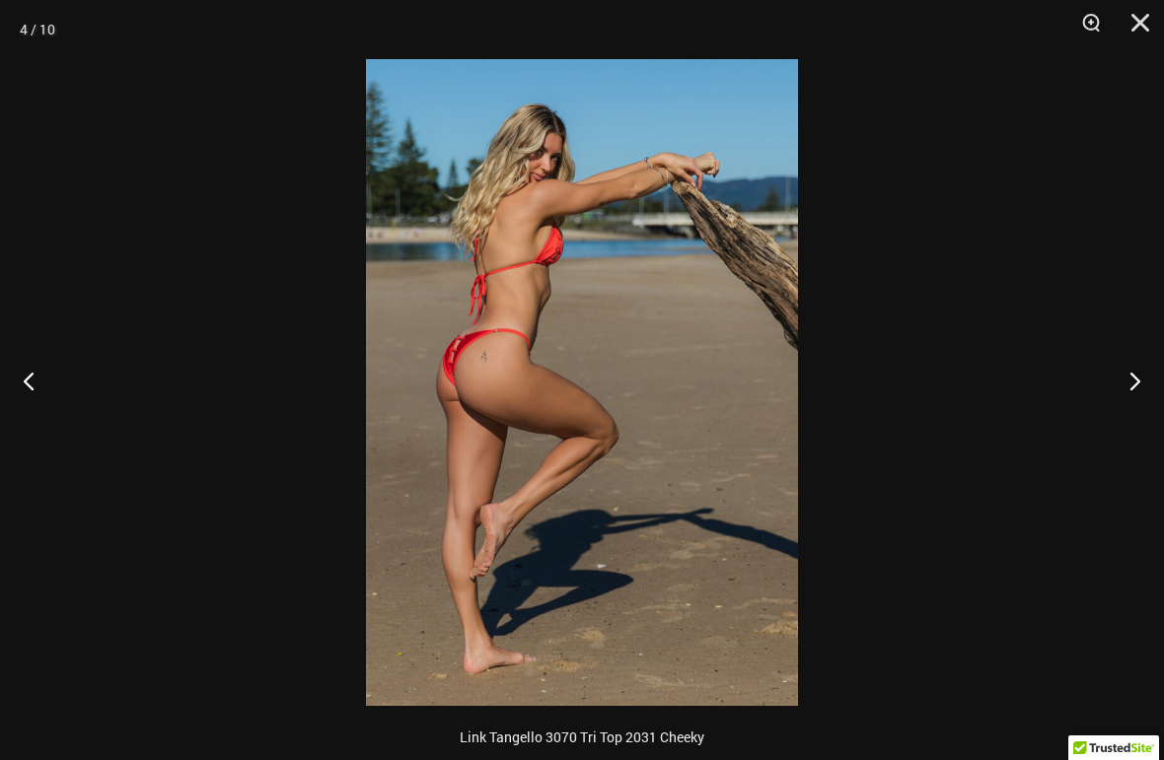
click at [1135, 389] on button "Next" at bounding box center [1127, 380] width 74 height 99
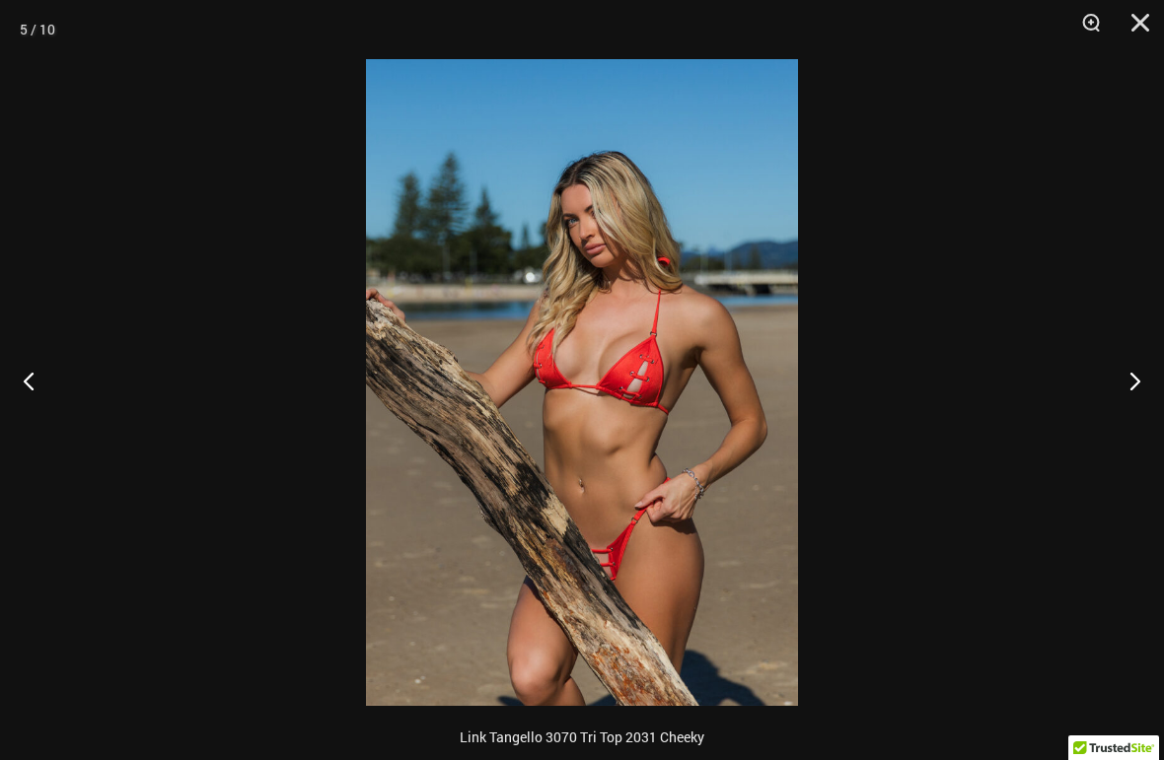
click at [1137, 393] on button "Next" at bounding box center [1127, 380] width 74 height 99
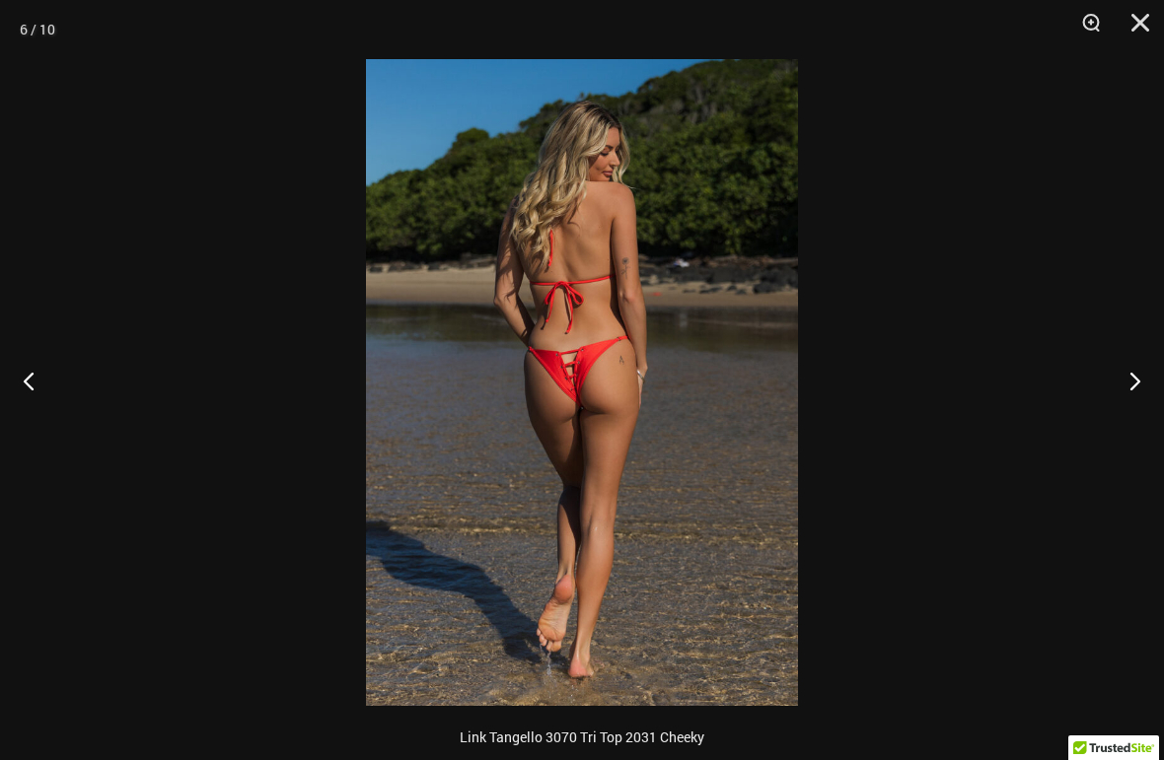
click at [1137, 393] on button "Next" at bounding box center [1127, 380] width 74 height 99
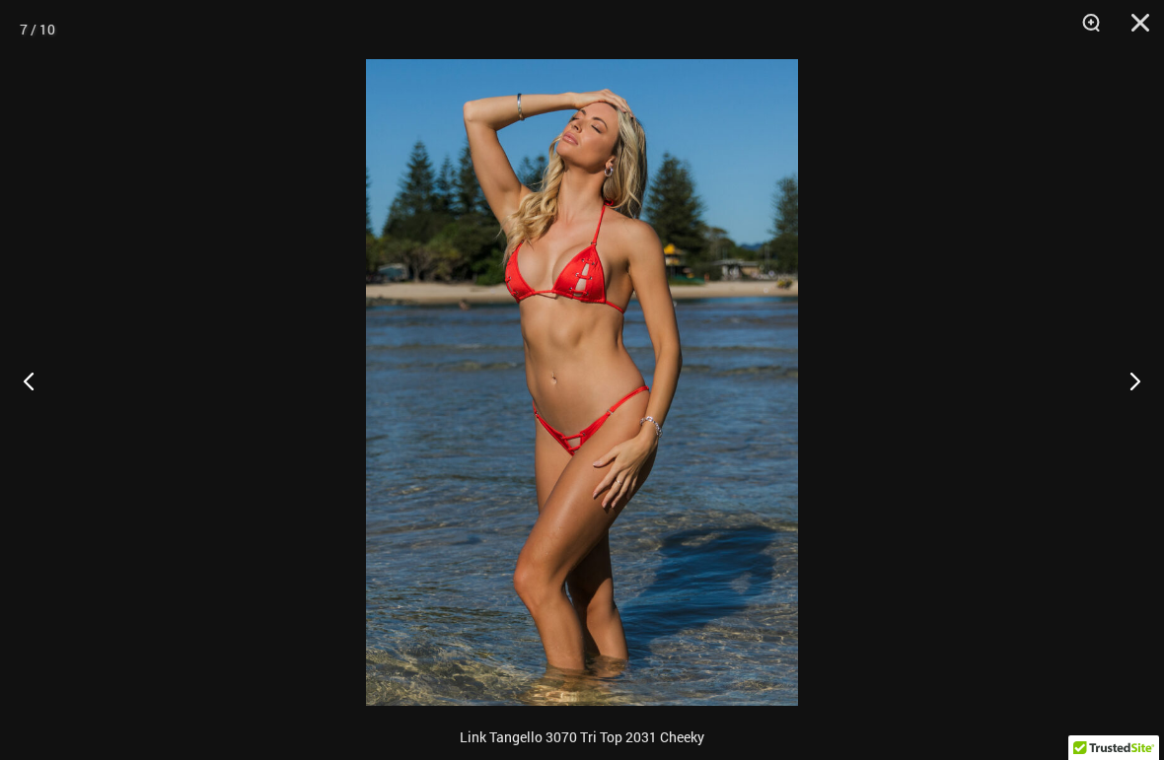
click at [1137, 394] on button "Next" at bounding box center [1127, 380] width 74 height 99
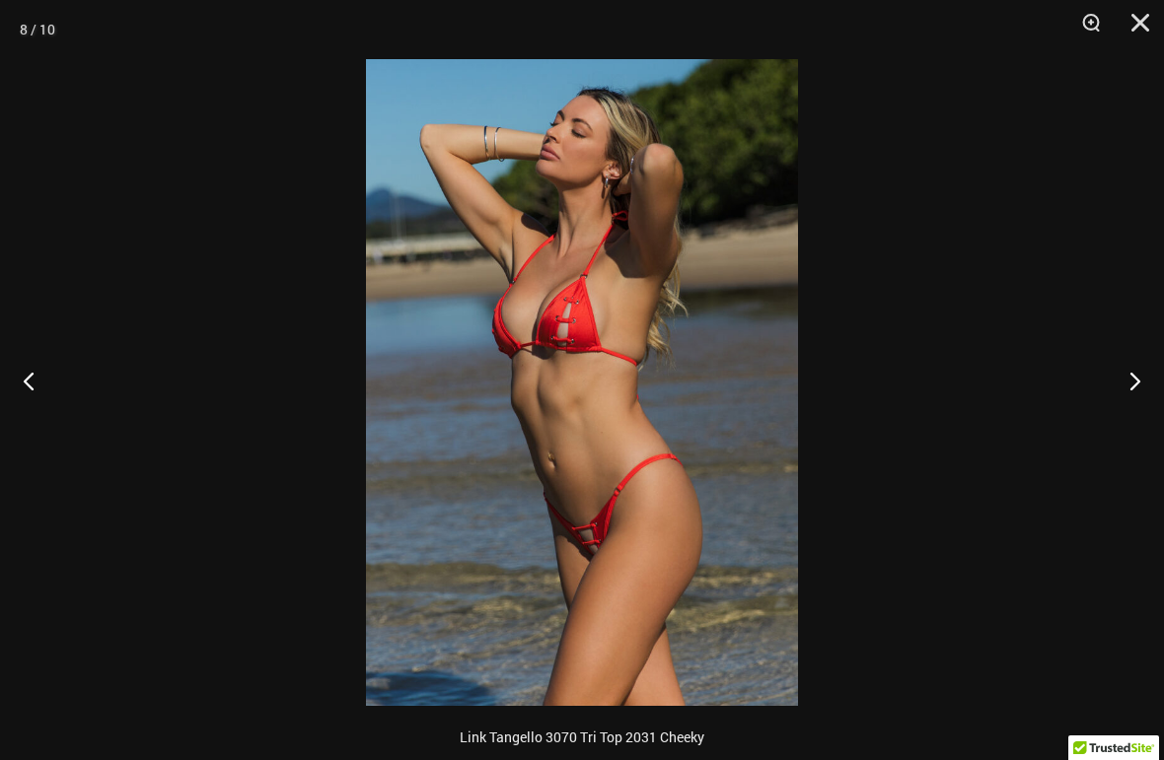
click at [1136, 393] on button "Next" at bounding box center [1127, 380] width 74 height 99
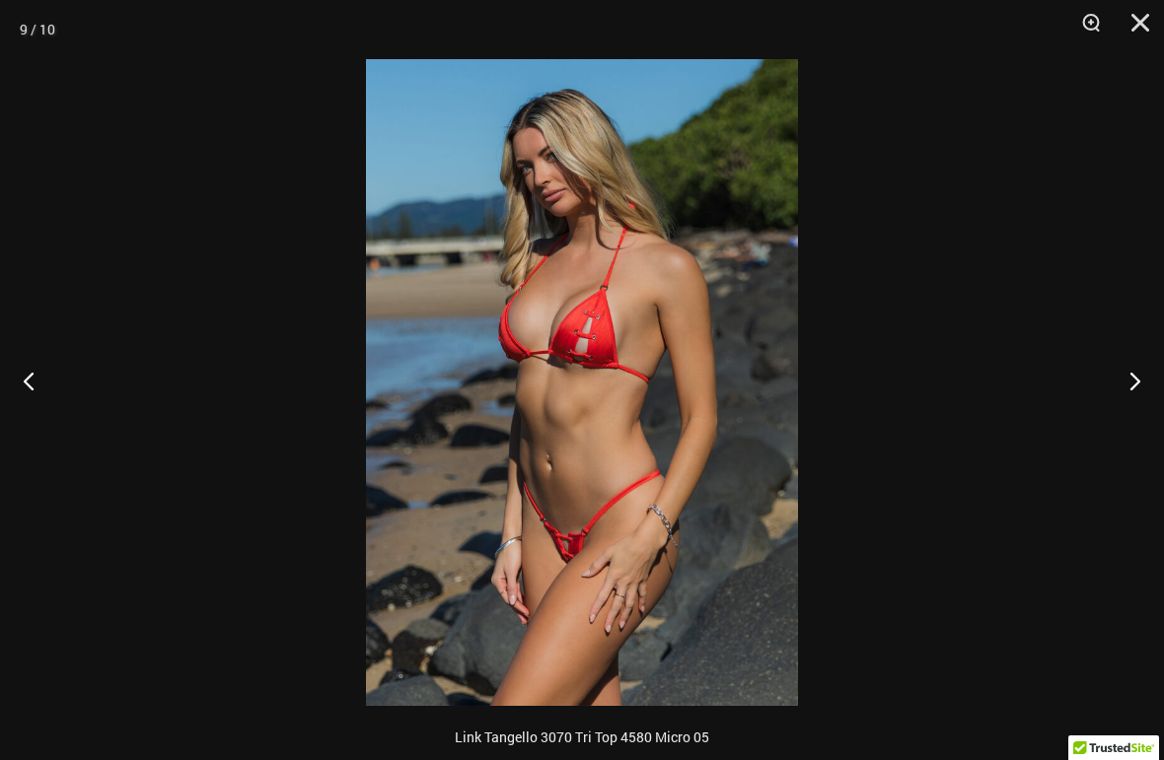
click at [1137, 395] on button "Next" at bounding box center [1127, 380] width 74 height 99
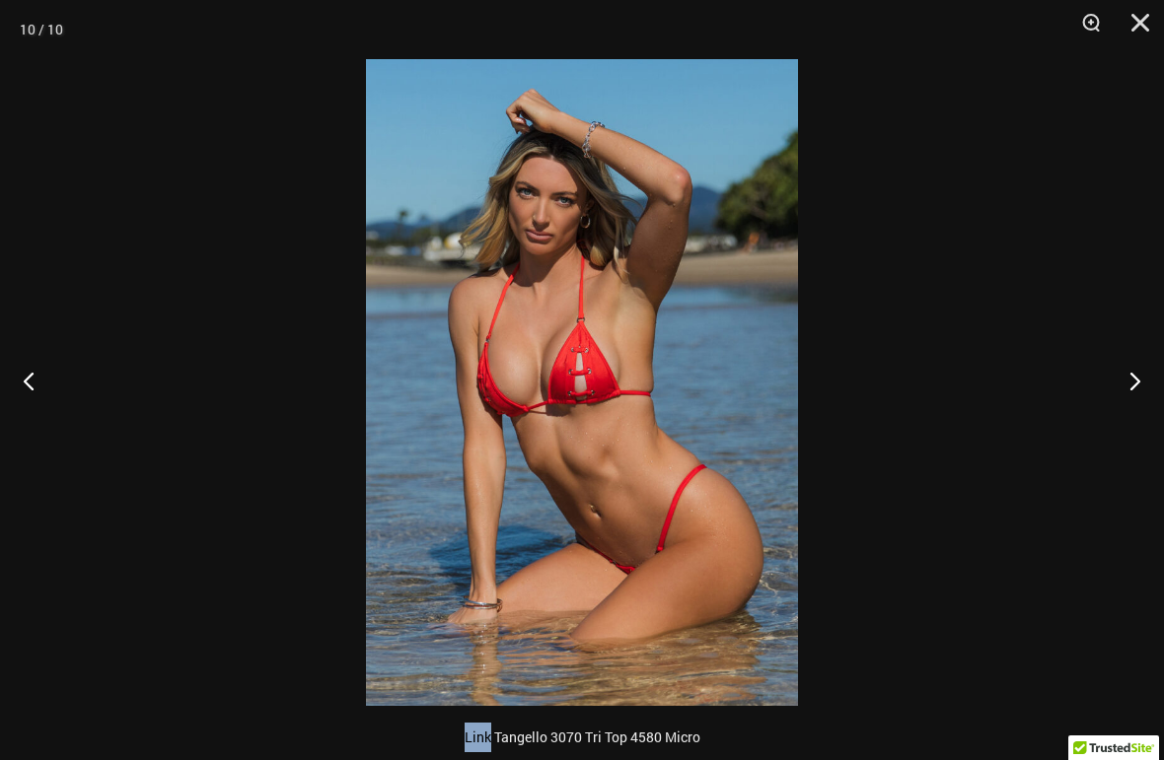
click at [1144, 384] on button "Next" at bounding box center [1127, 380] width 74 height 99
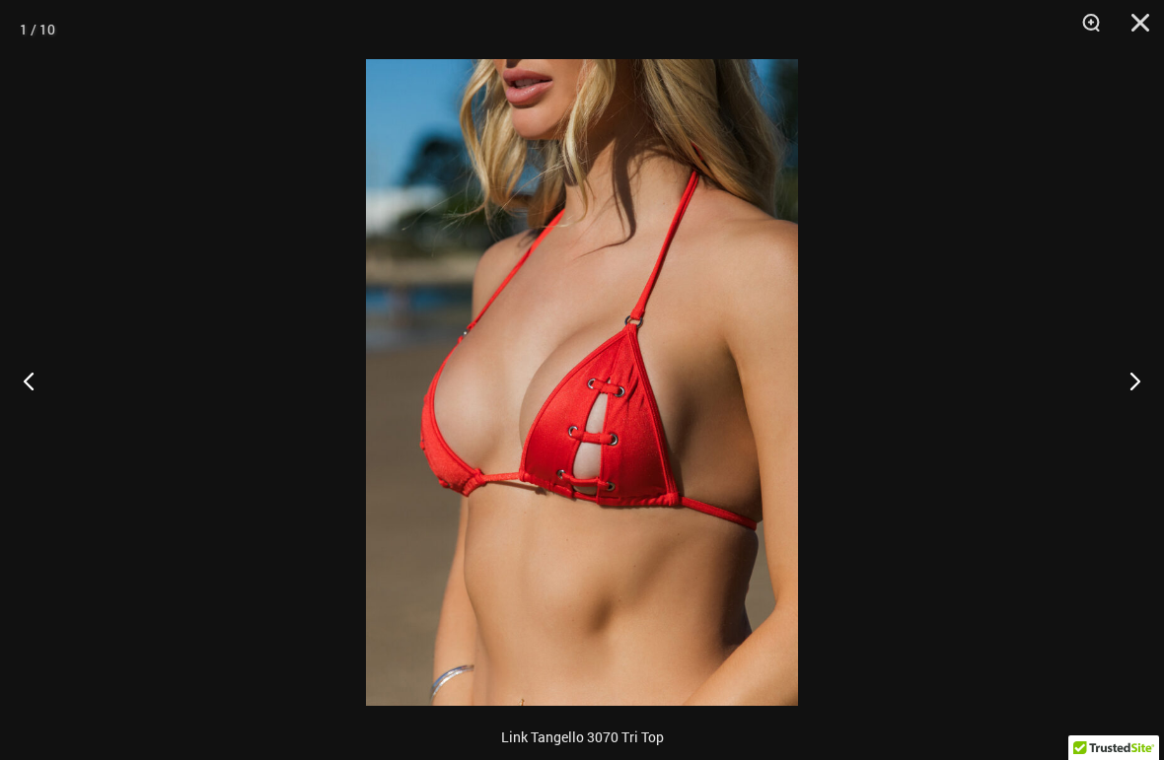
click at [1140, 388] on button "Next" at bounding box center [1127, 380] width 74 height 99
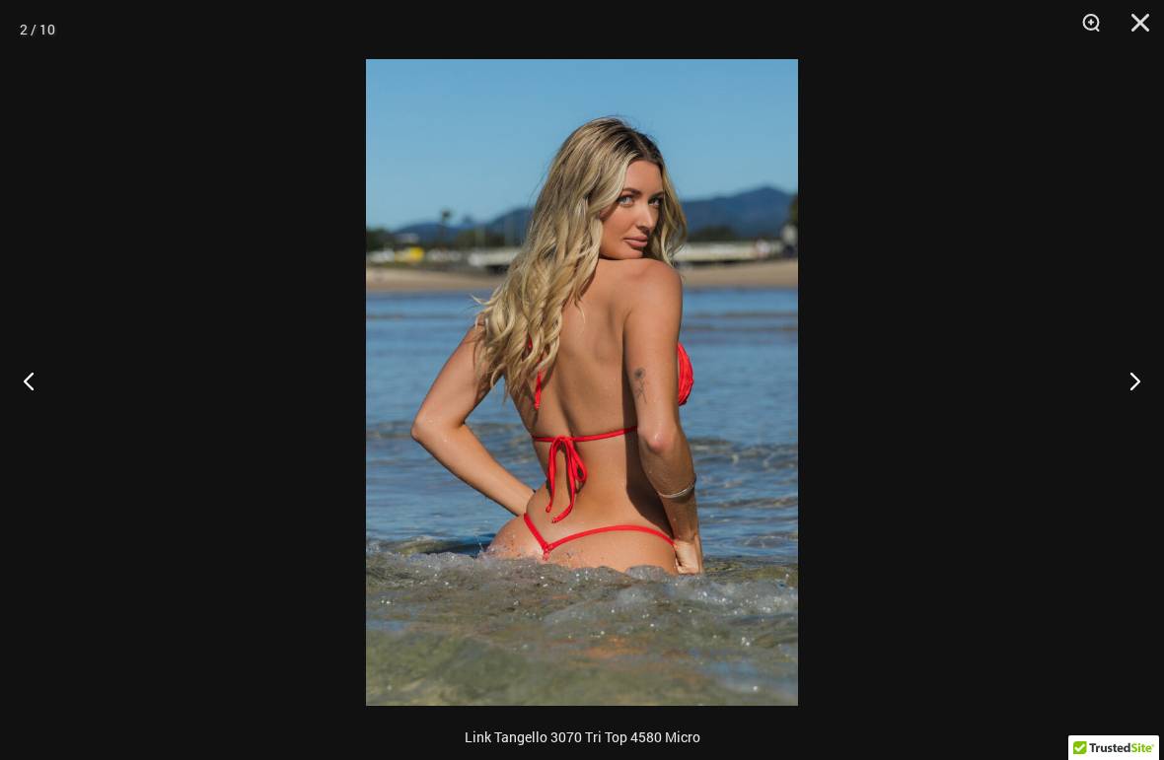
click at [1139, 391] on button "Next" at bounding box center [1127, 380] width 74 height 99
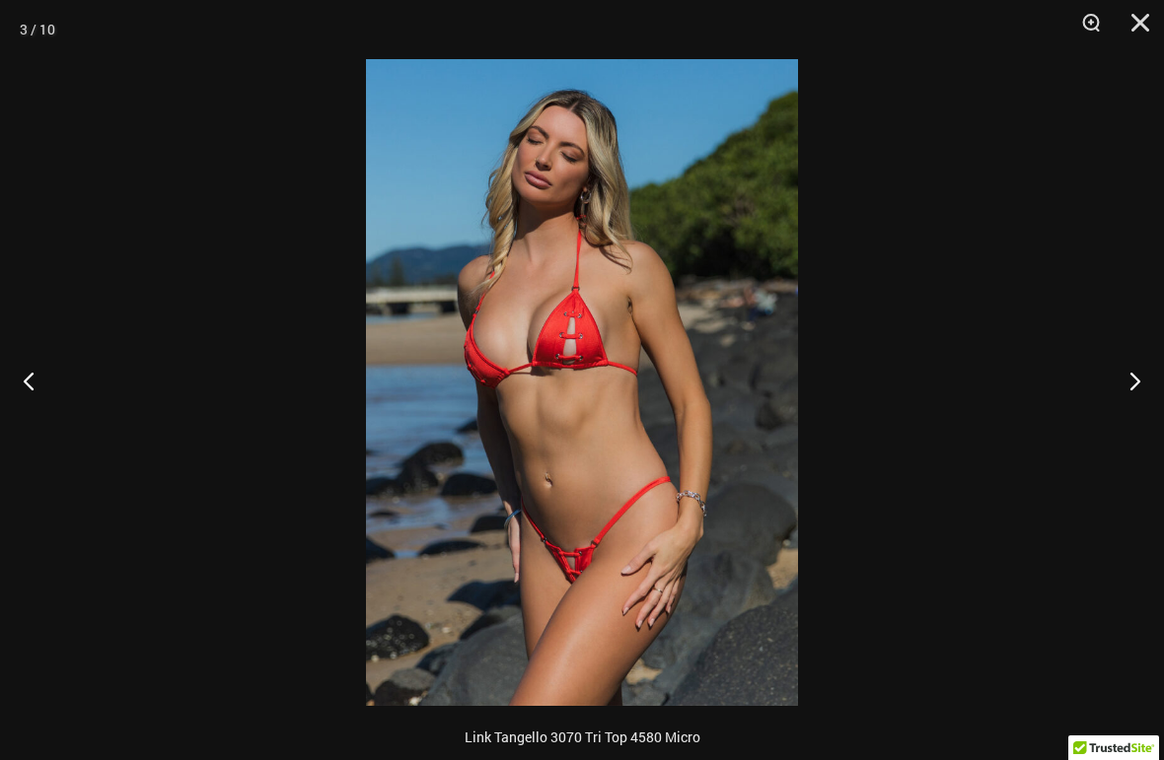
click at [1146, 25] on button "Close" at bounding box center [1133, 29] width 49 height 59
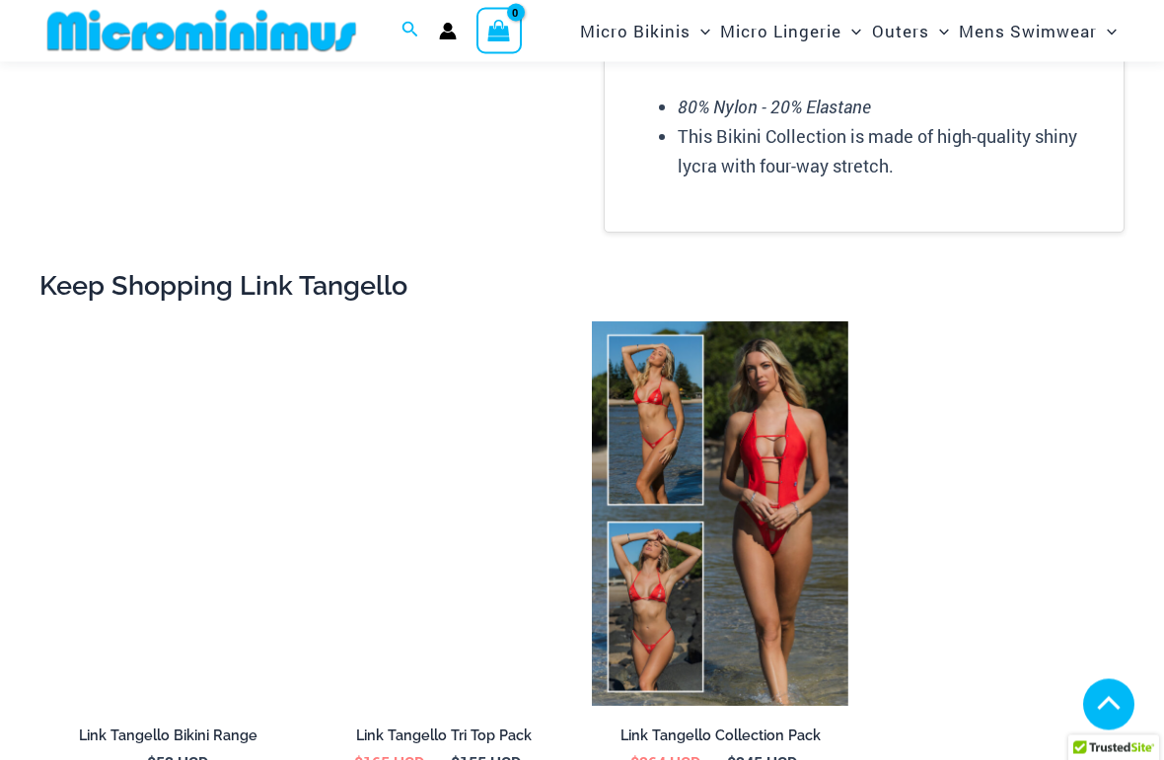
scroll to position [2035, 0]
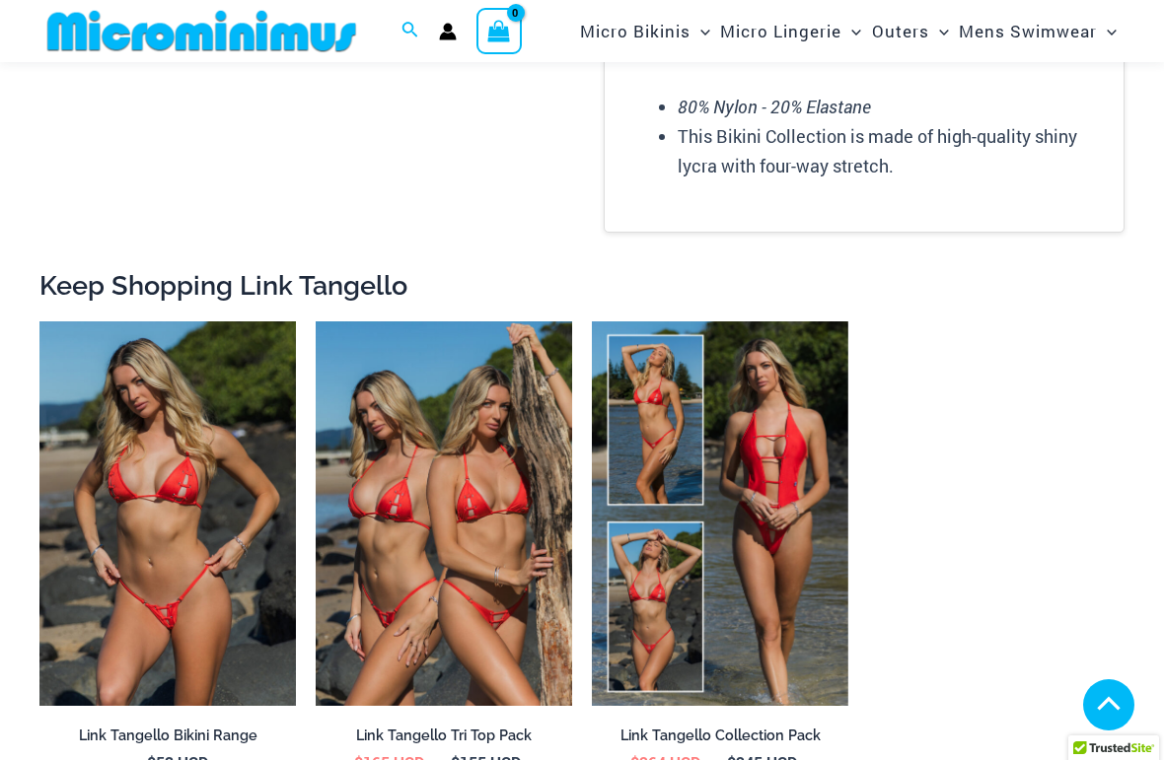
click at [592, 322] on img at bounding box center [592, 322] width 0 height 0
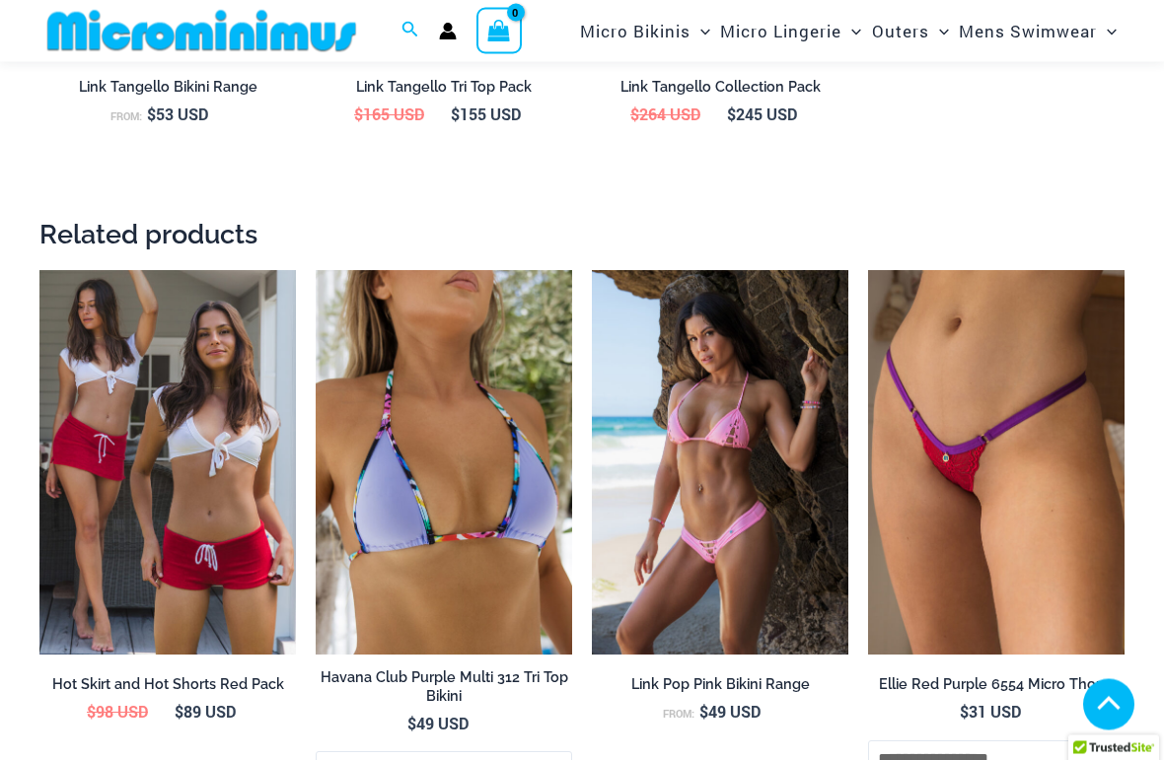
scroll to position [2684, 0]
click at [868, 270] on img at bounding box center [868, 270] width 0 height 0
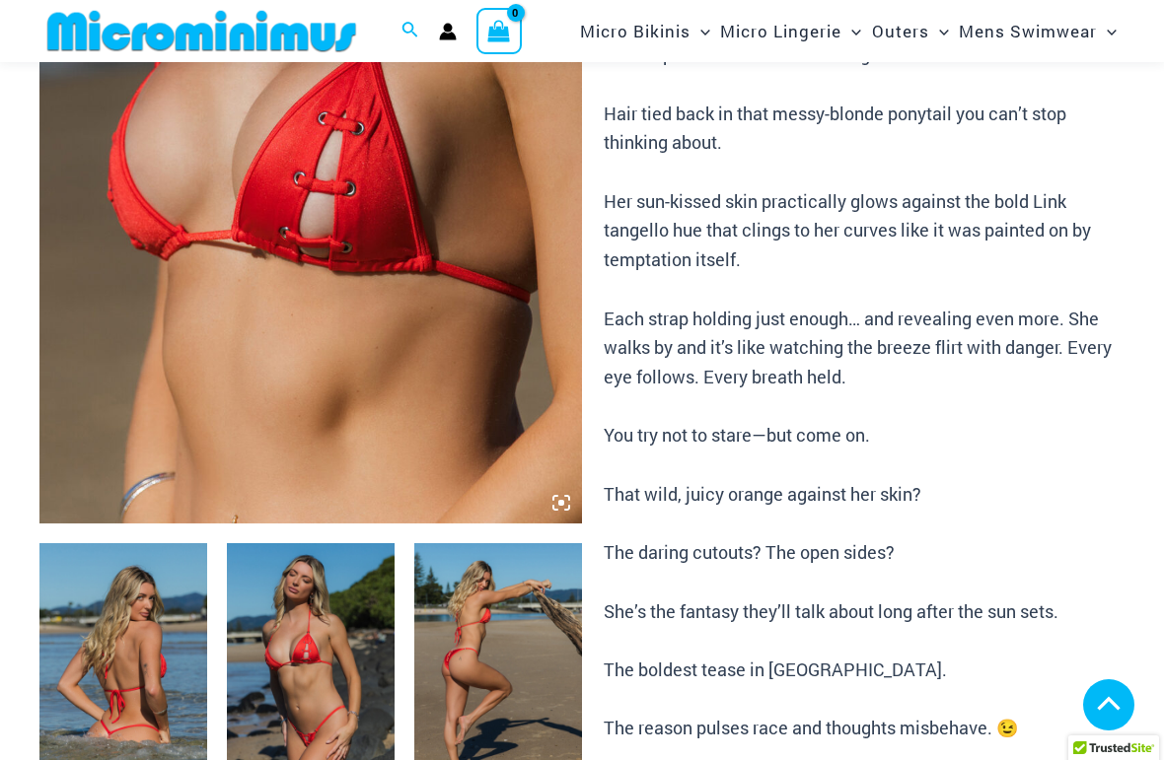
scroll to position [354, 0]
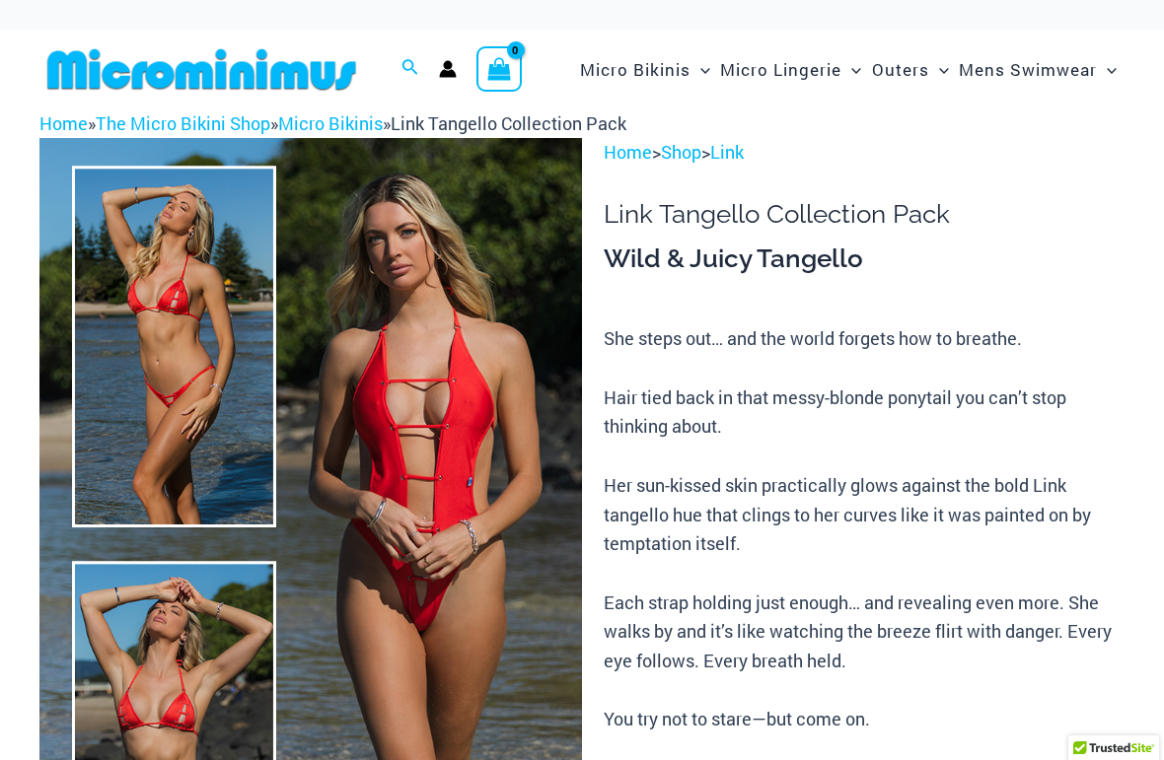
click at [455, 467] on img at bounding box center [310, 545] width 542 height 814
click at [115, 362] on img at bounding box center [310, 545] width 542 height 814
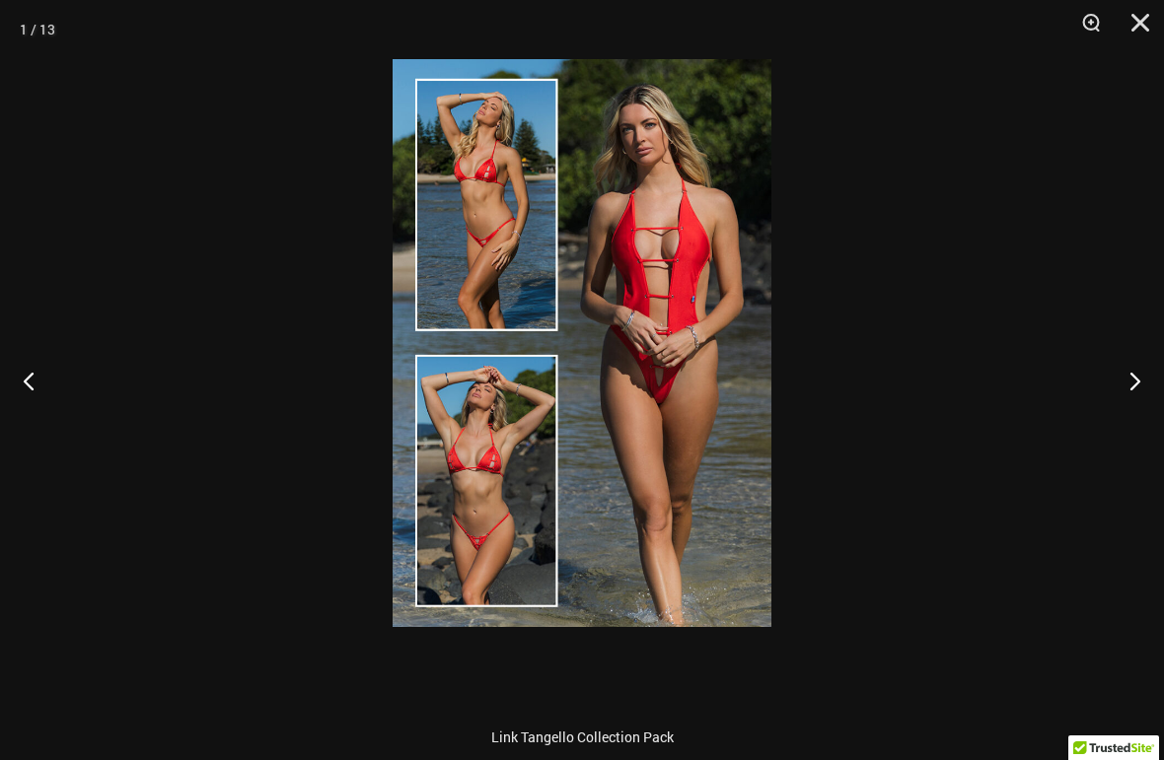
click at [683, 421] on img at bounding box center [582, 343] width 379 height 568
click at [1147, 395] on div at bounding box center [582, 380] width 1164 height 760
click at [1132, 386] on button "Next" at bounding box center [1127, 380] width 74 height 99
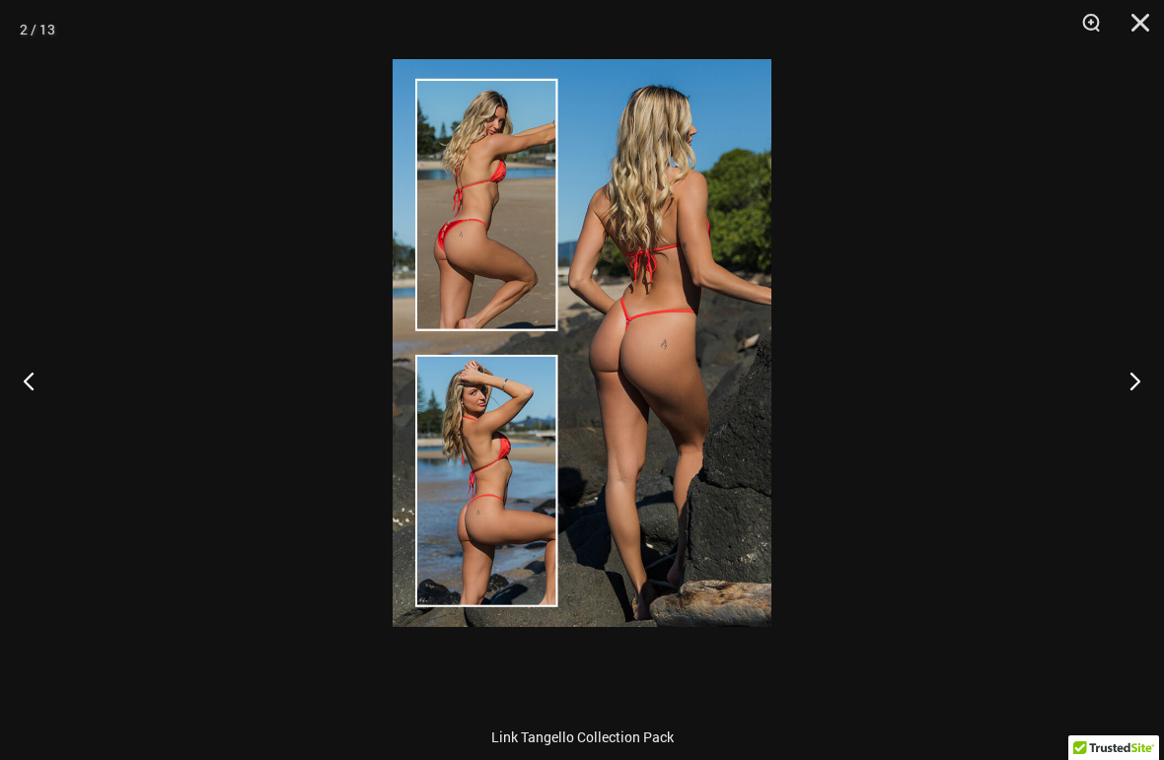
click at [1122, 384] on button "Next" at bounding box center [1127, 380] width 74 height 99
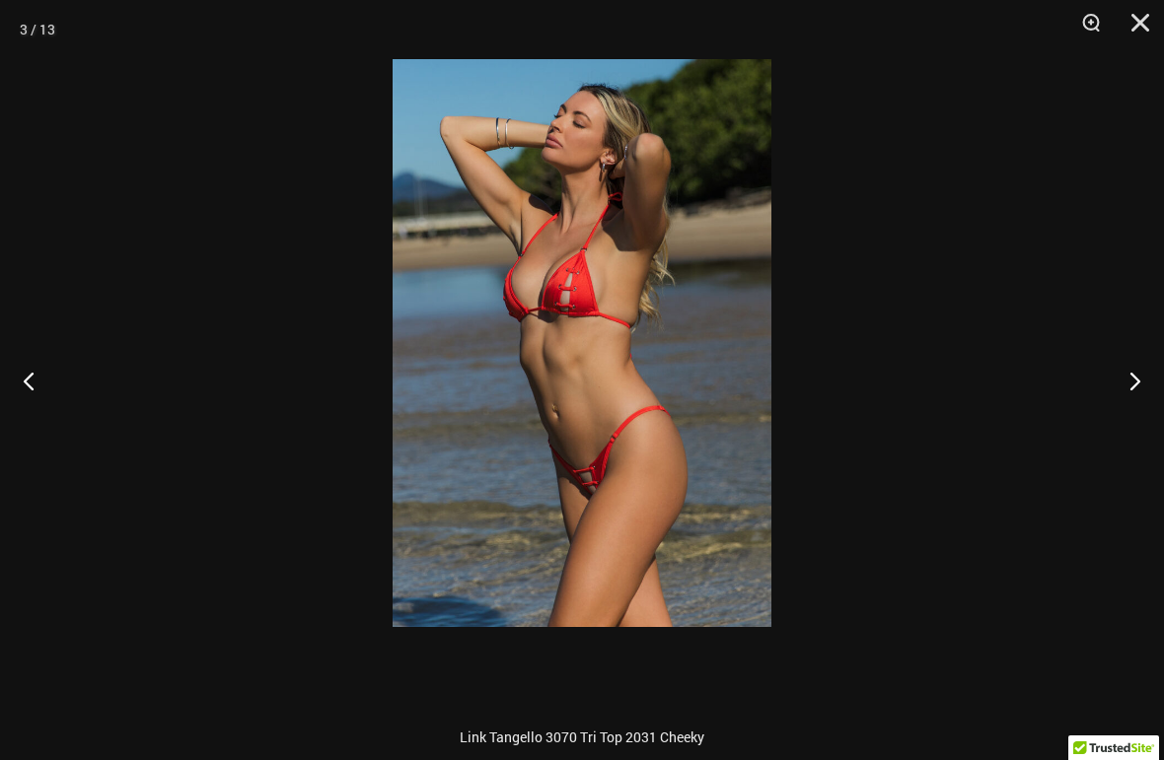
click at [1114, 385] on button "Next" at bounding box center [1127, 380] width 74 height 99
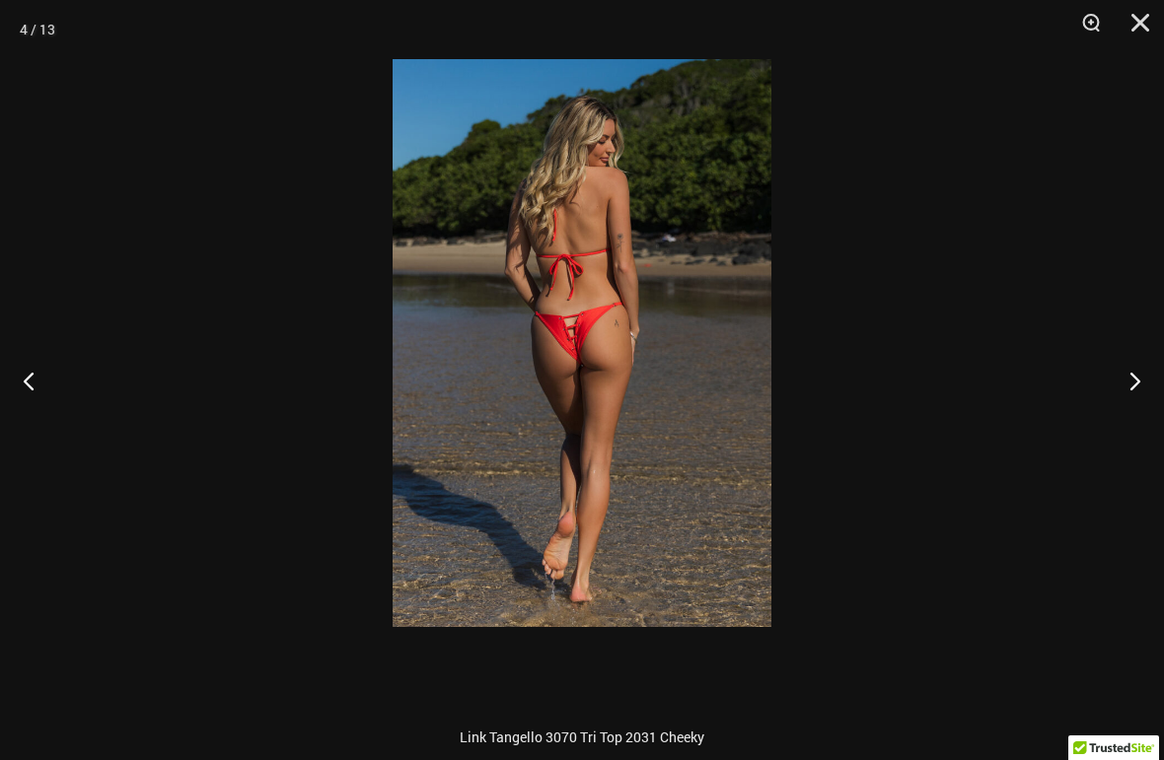
click at [1110, 389] on button "Next" at bounding box center [1127, 380] width 74 height 99
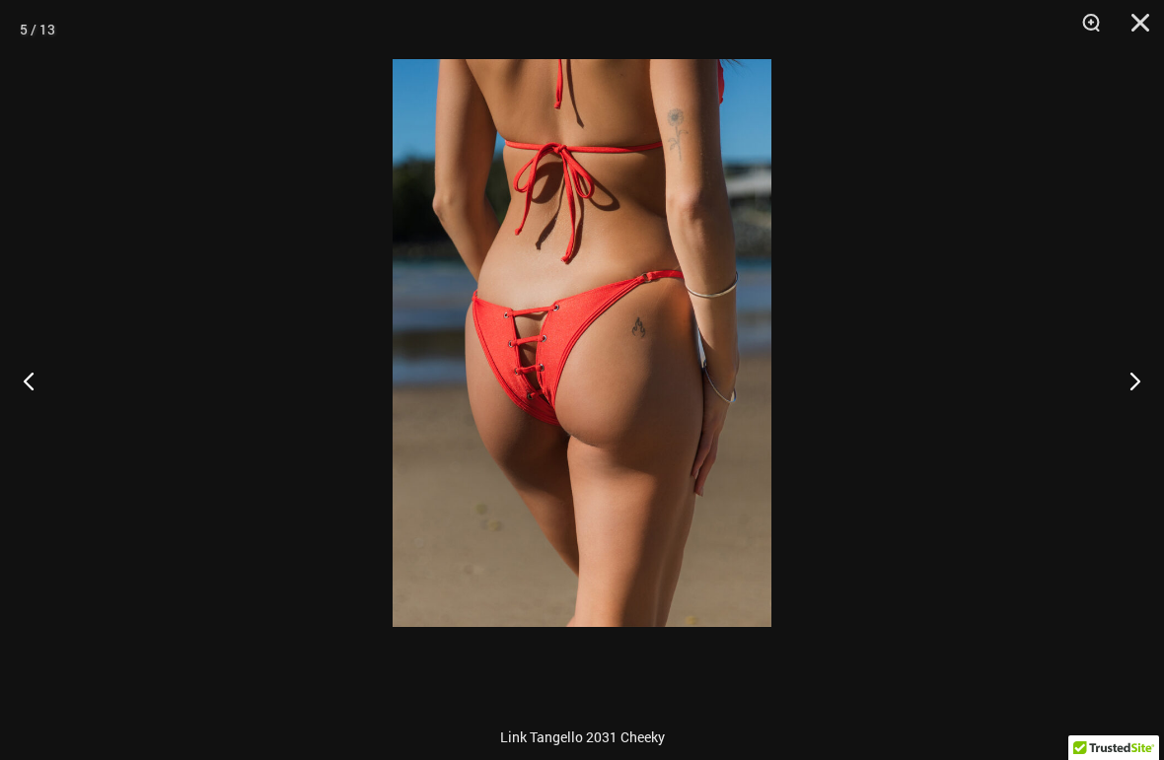
click at [1106, 384] on button "Next" at bounding box center [1127, 380] width 74 height 99
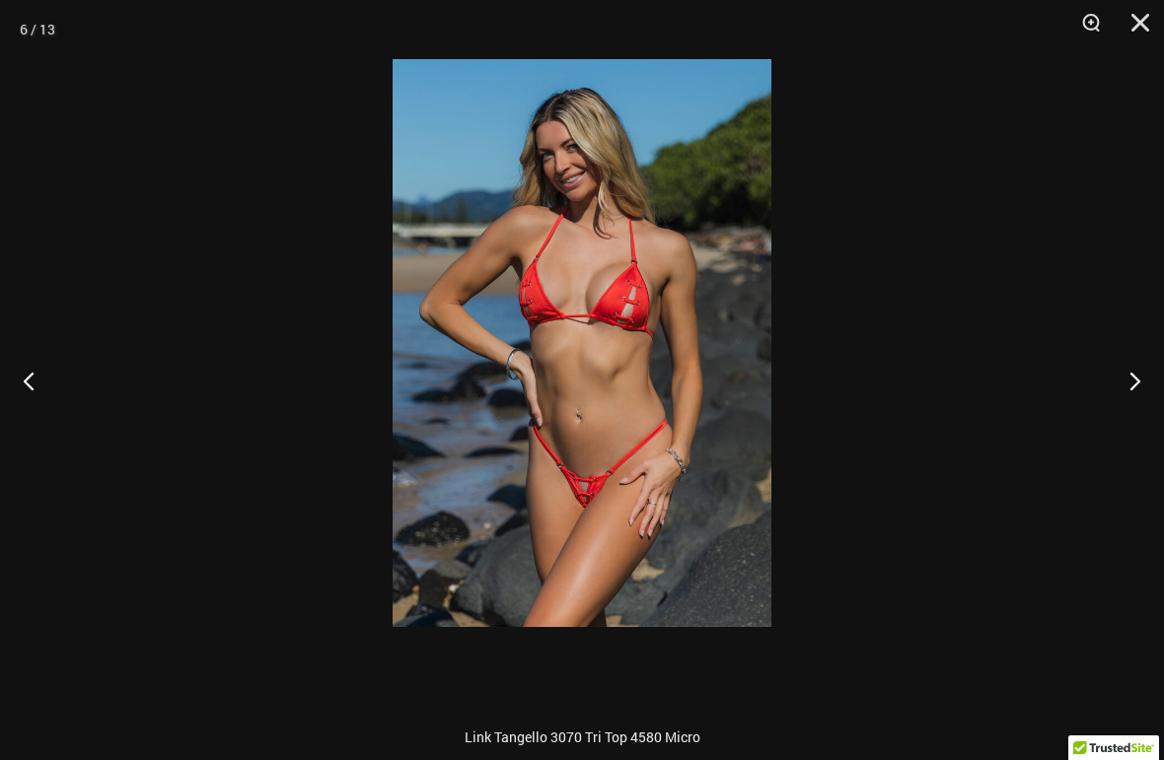
click at [1100, 379] on button "Next" at bounding box center [1127, 380] width 74 height 99
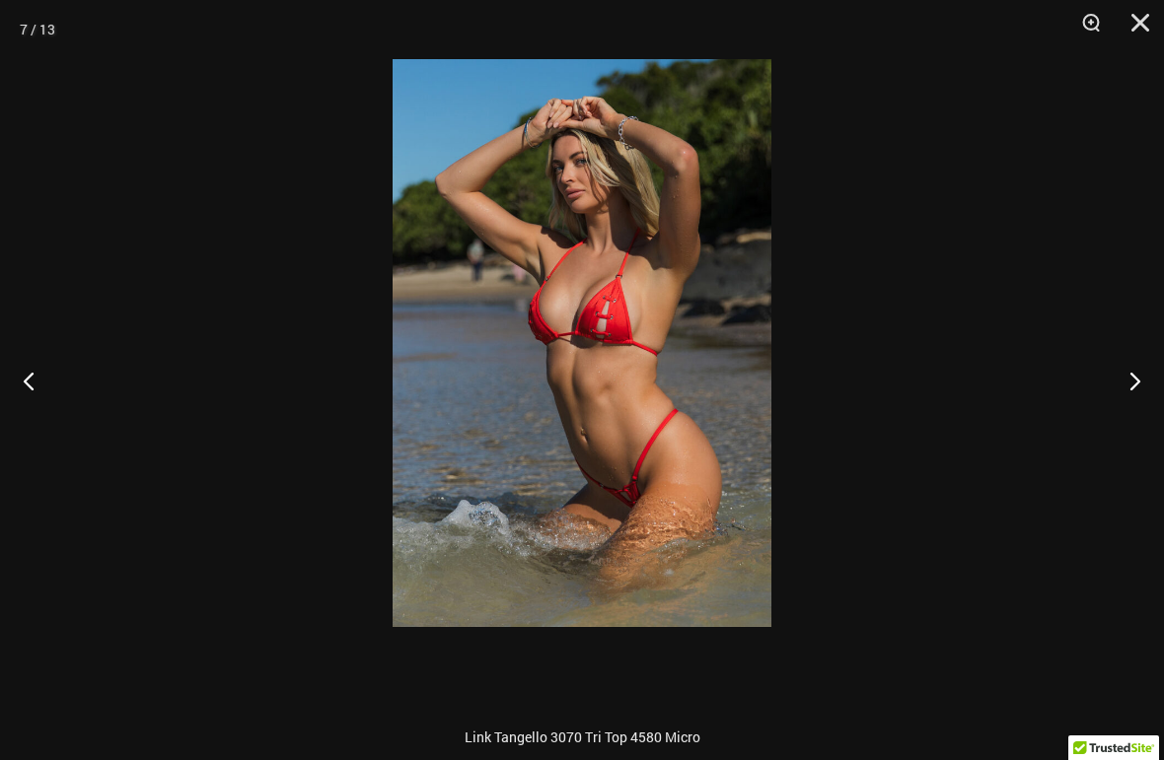
click at [1100, 382] on button "Next" at bounding box center [1127, 380] width 74 height 99
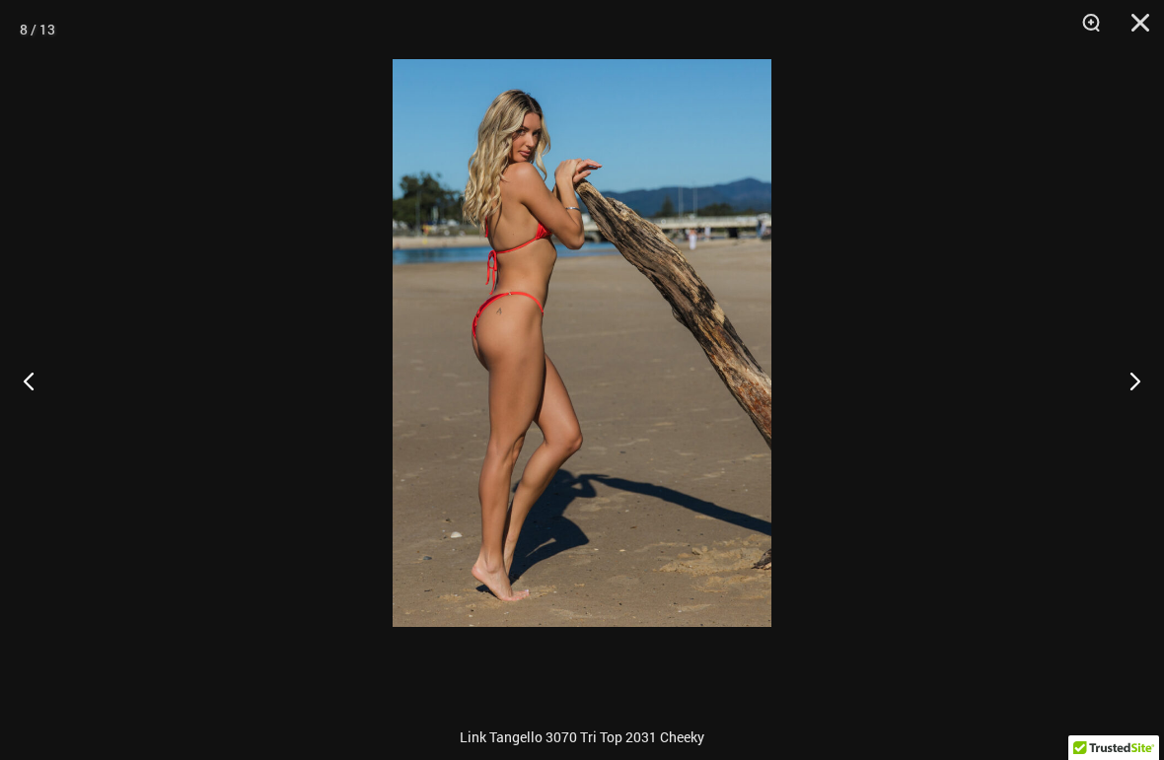
click at [1098, 378] on button "Next" at bounding box center [1127, 380] width 74 height 99
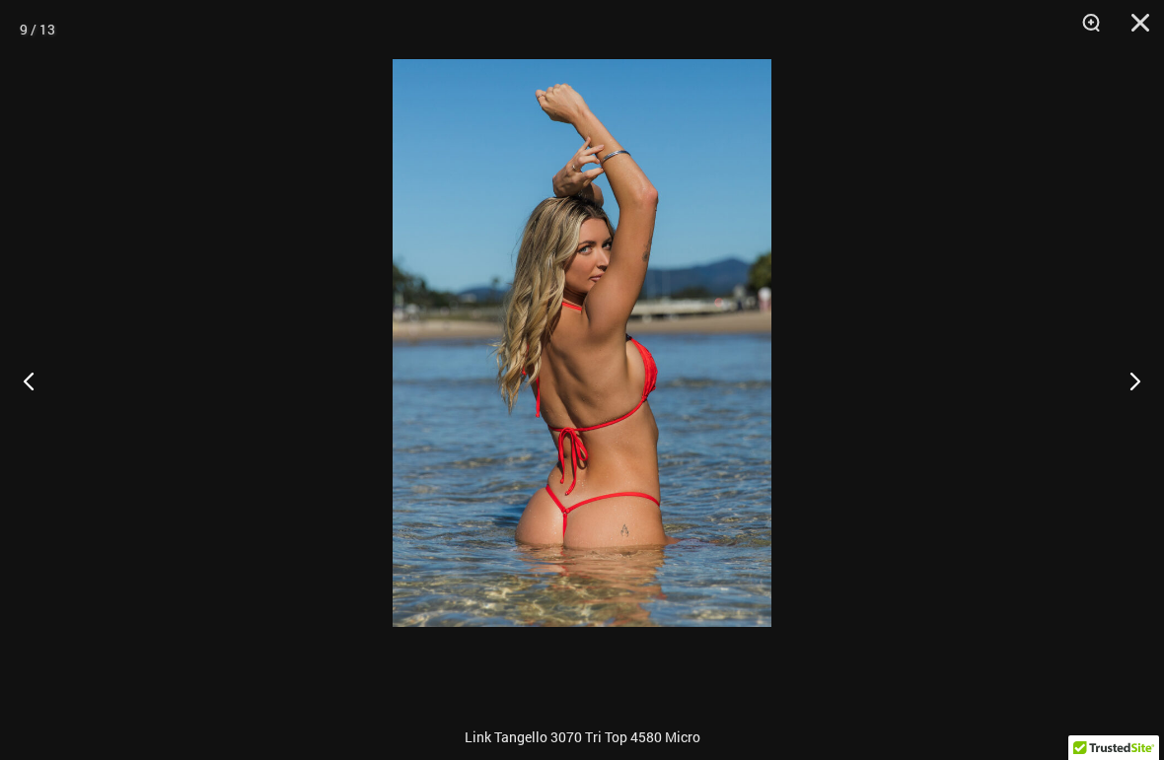
click at [1098, 381] on button "Next" at bounding box center [1127, 380] width 74 height 99
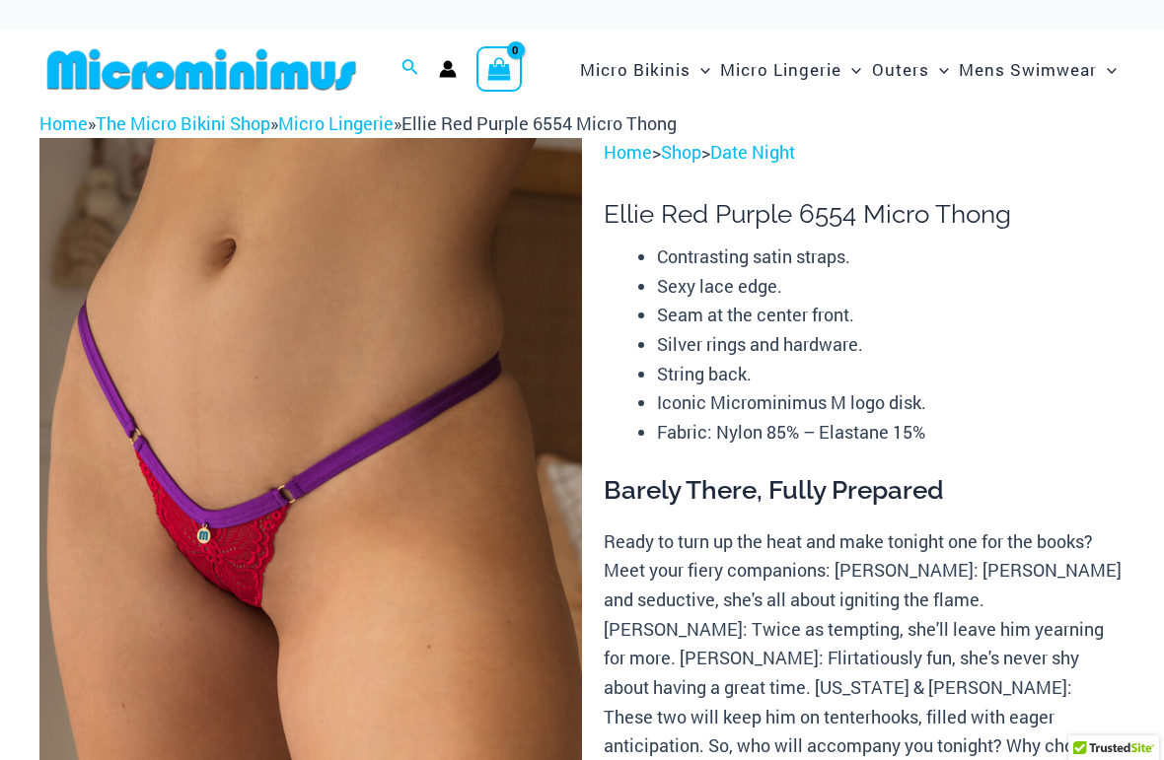
click at [180, 379] on img at bounding box center [310, 545] width 542 height 814
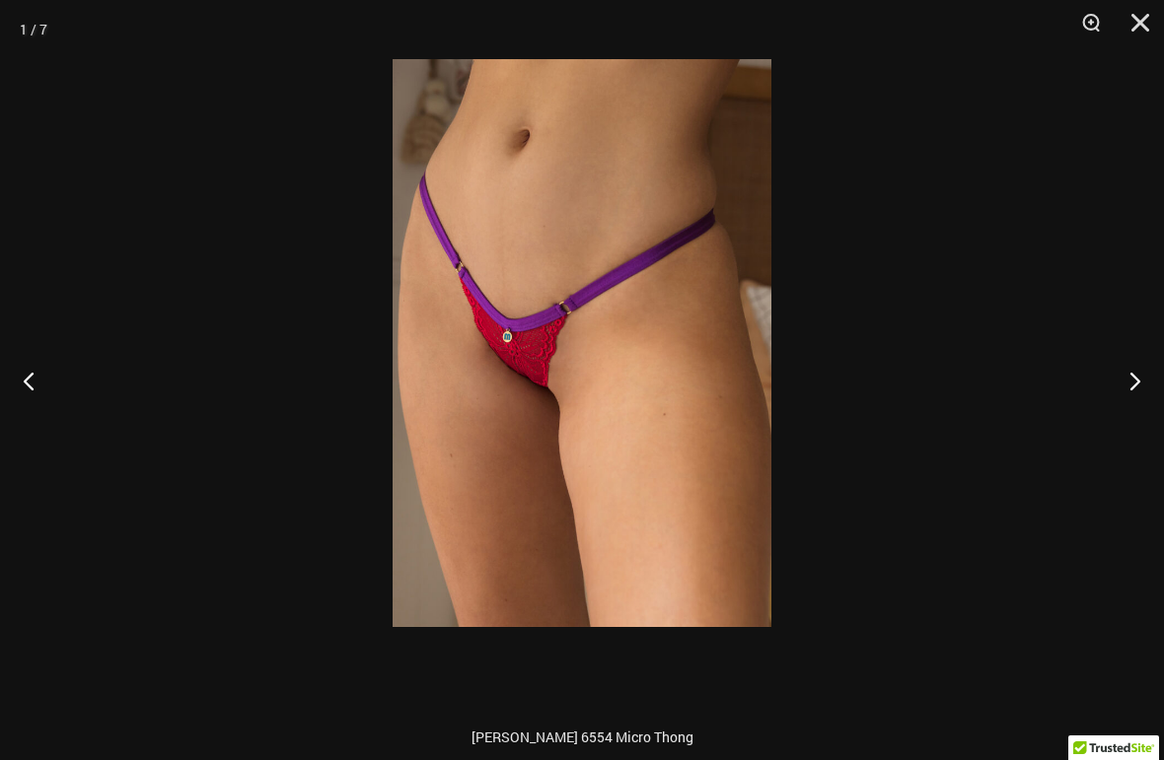
click at [1106, 390] on button "Next" at bounding box center [1127, 380] width 74 height 99
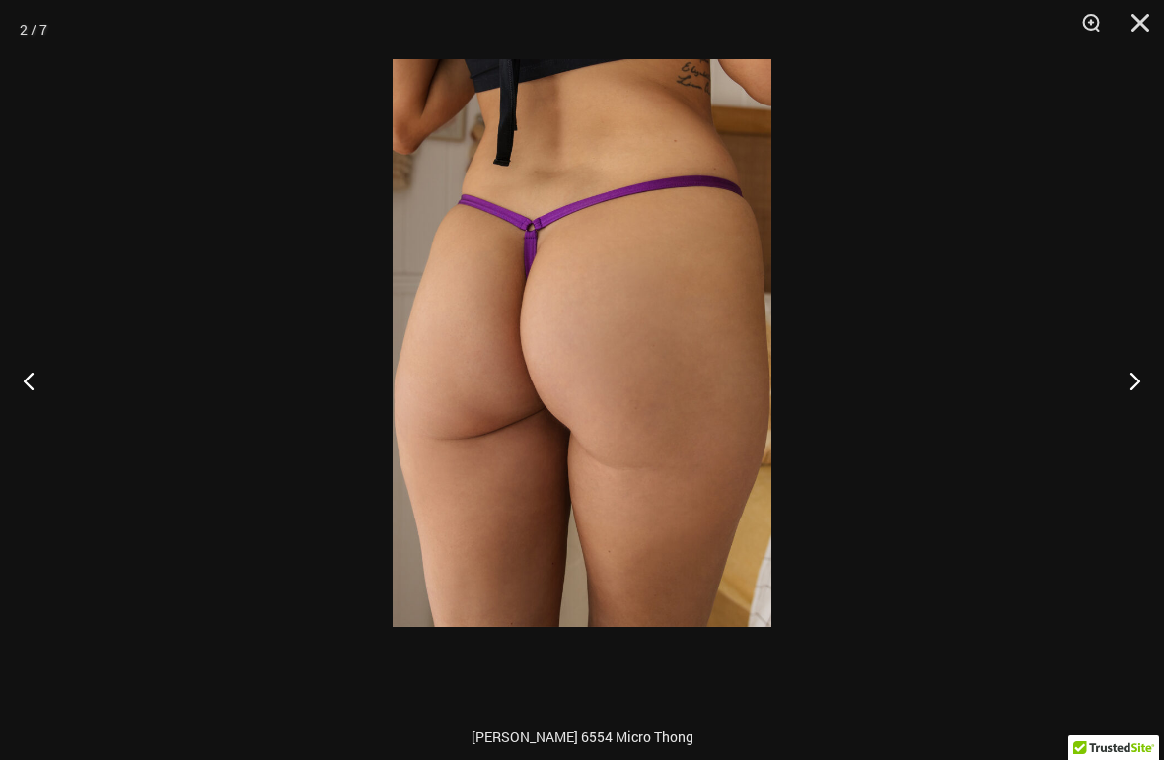
click at [1101, 390] on button "Next" at bounding box center [1127, 380] width 74 height 99
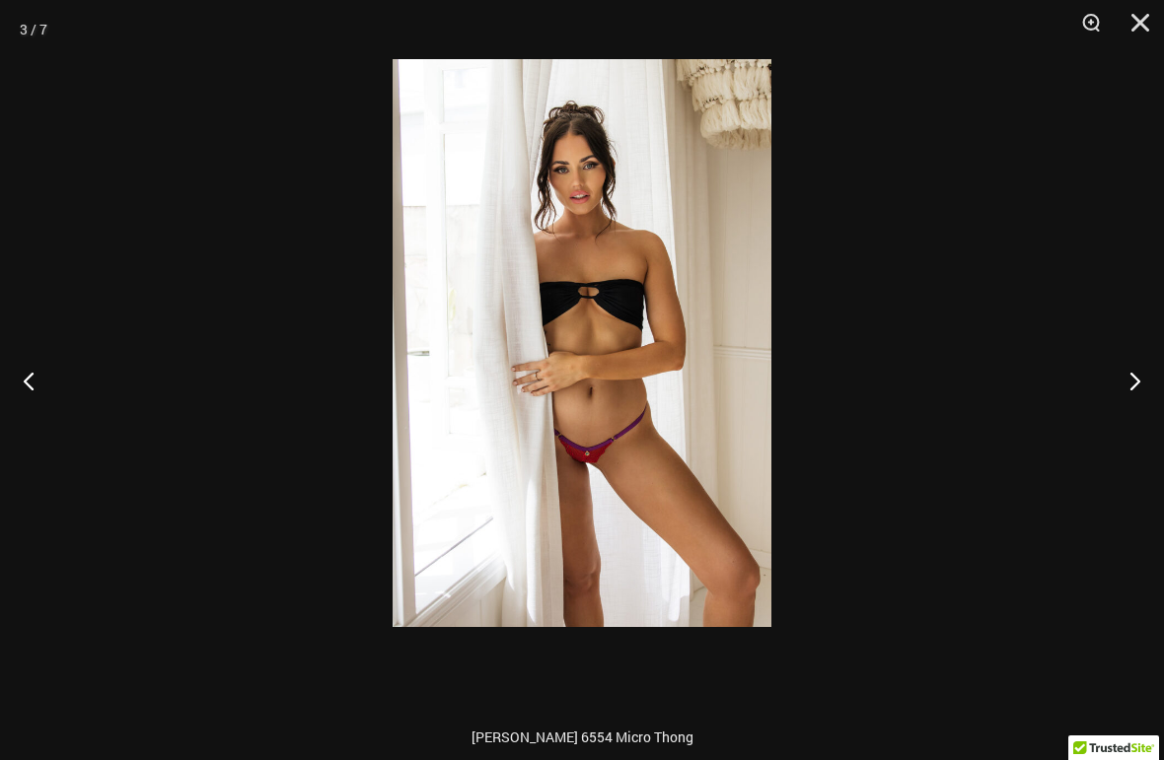
click at [1097, 386] on button "Next" at bounding box center [1127, 380] width 74 height 99
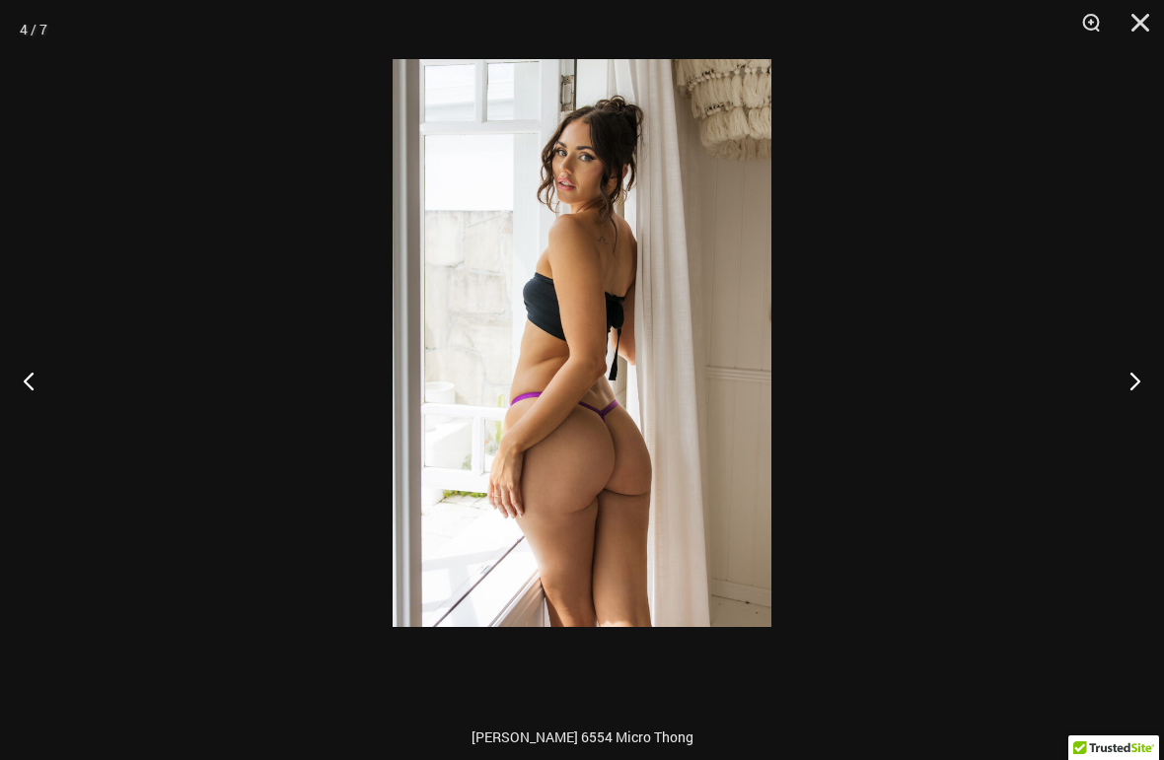
click at [1094, 391] on button "Next" at bounding box center [1127, 380] width 74 height 99
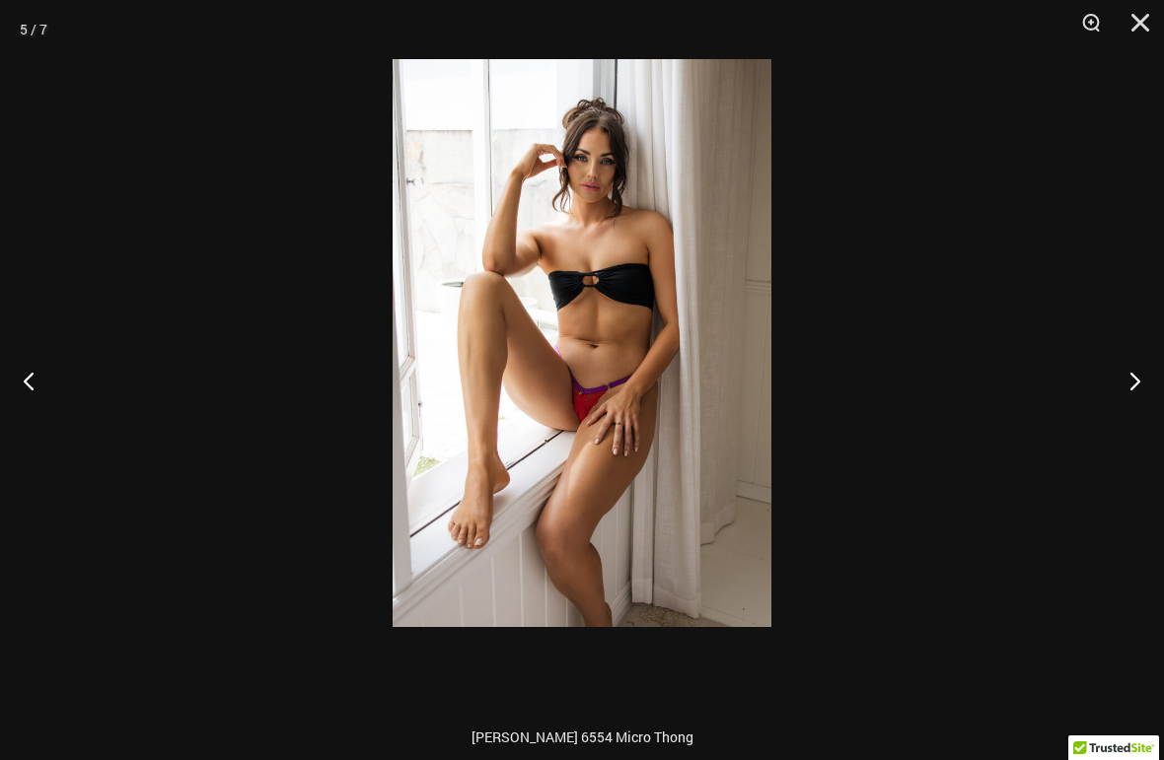
click at [1091, 394] on button "Next" at bounding box center [1127, 380] width 74 height 99
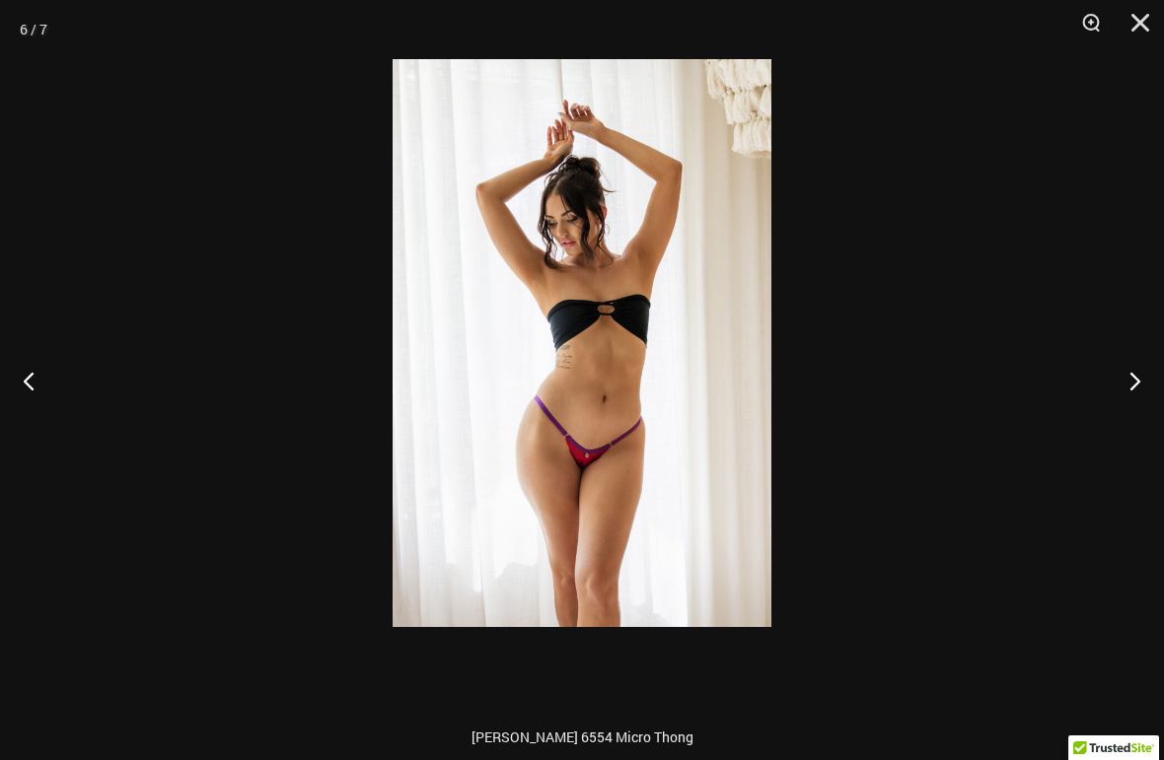
click at [1095, 390] on button "Next" at bounding box center [1127, 380] width 74 height 99
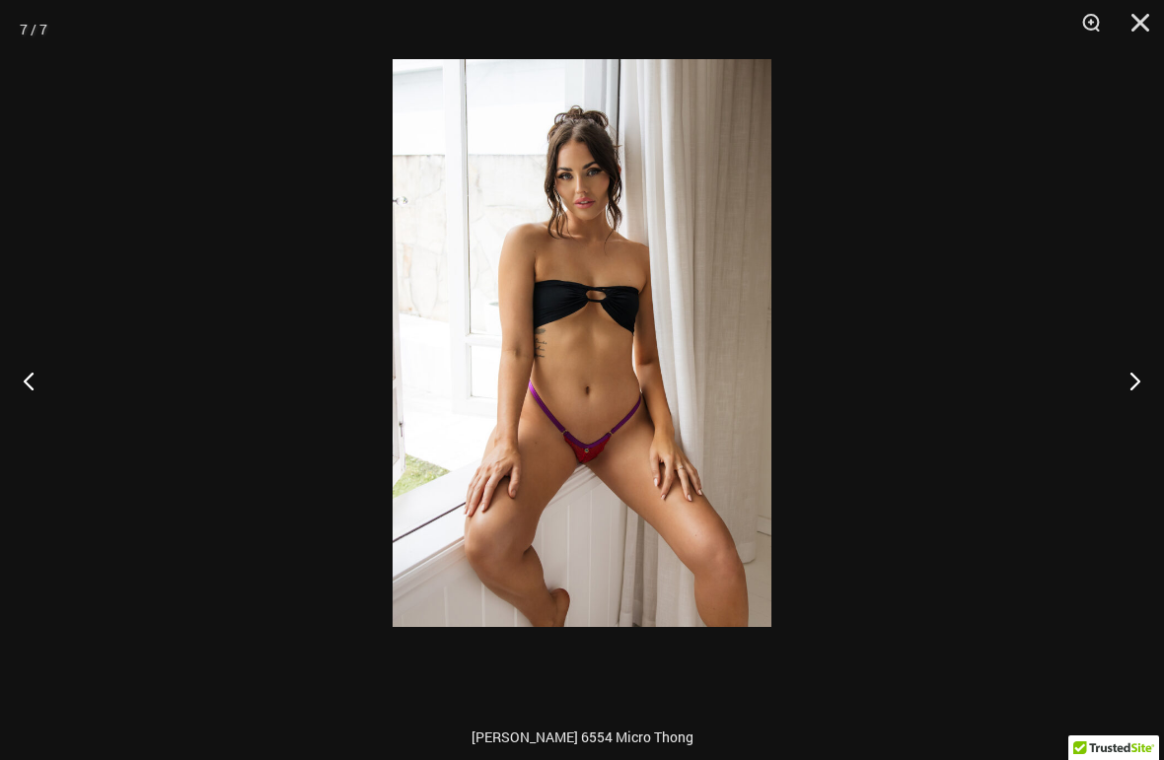
click at [1093, 393] on button "Next" at bounding box center [1127, 380] width 74 height 99
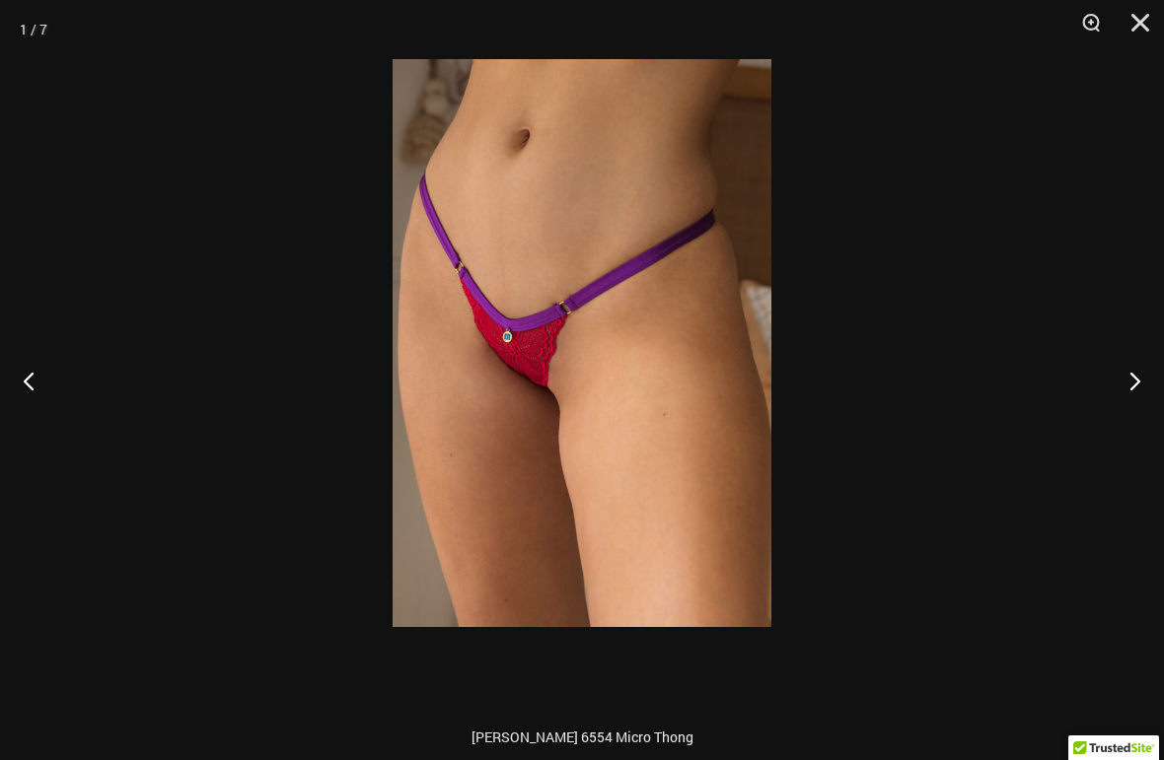
click at [1096, 390] on button "Next" at bounding box center [1127, 380] width 74 height 99
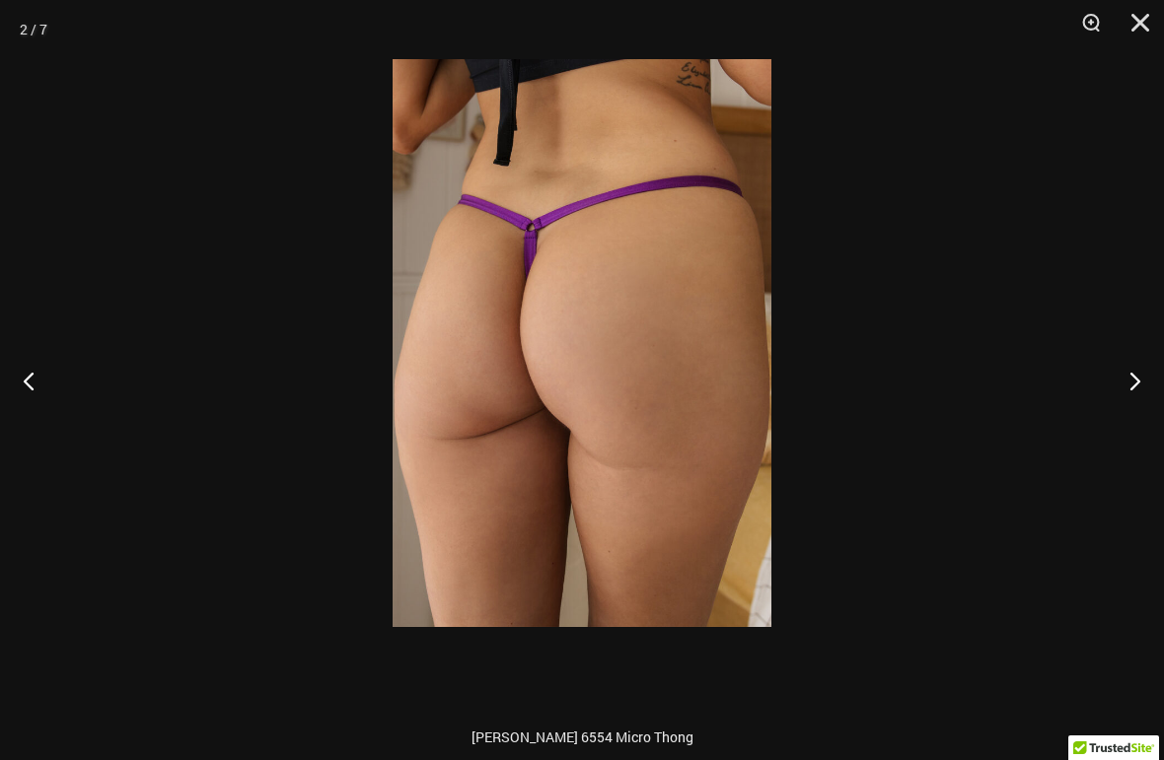
click at [1096, 388] on button "Next" at bounding box center [1127, 380] width 74 height 99
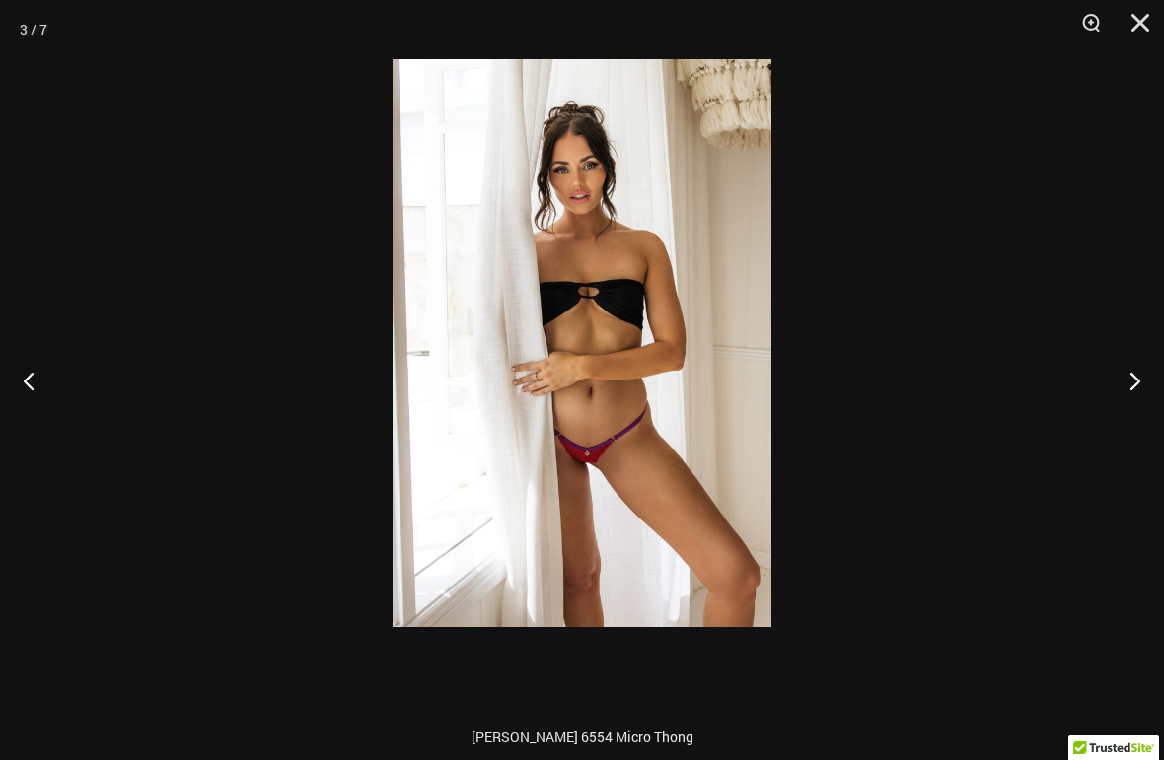
click at [1095, 388] on button "Next" at bounding box center [1127, 380] width 74 height 99
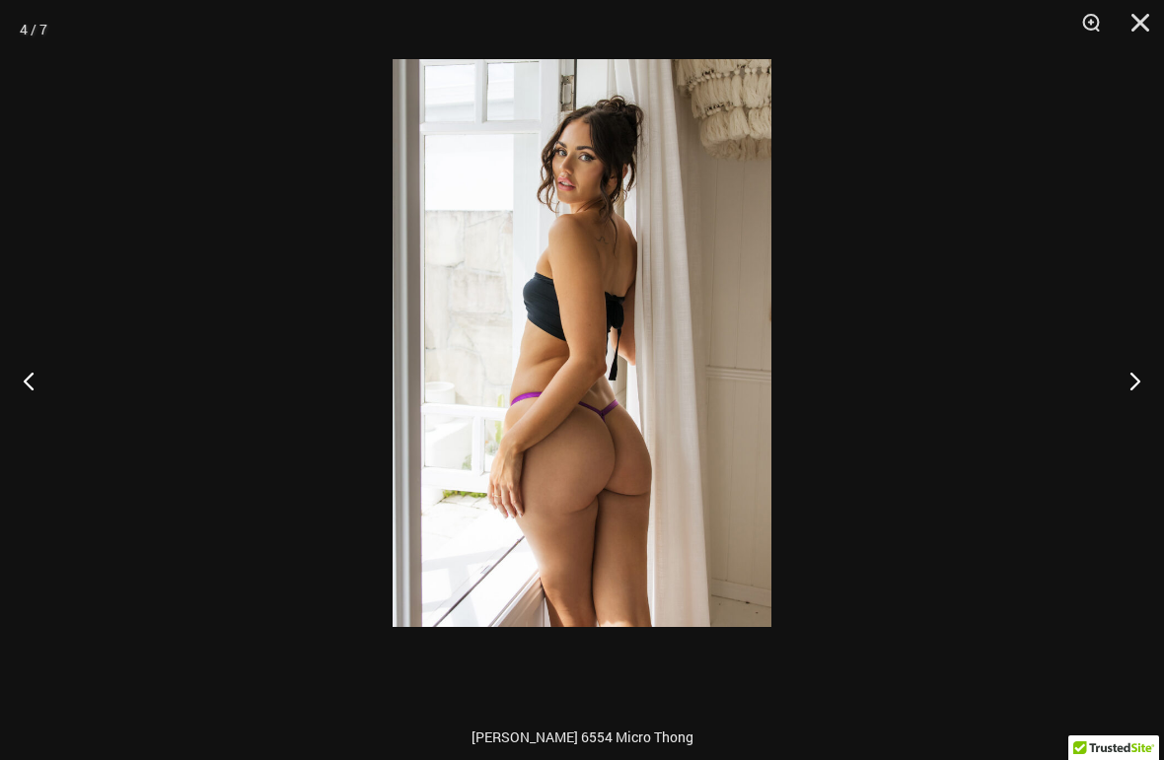
click at [1095, 390] on button "Next" at bounding box center [1127, 380] width 74 height 99
